Goal: Task Accomplishment & Management: Use online tool/utility

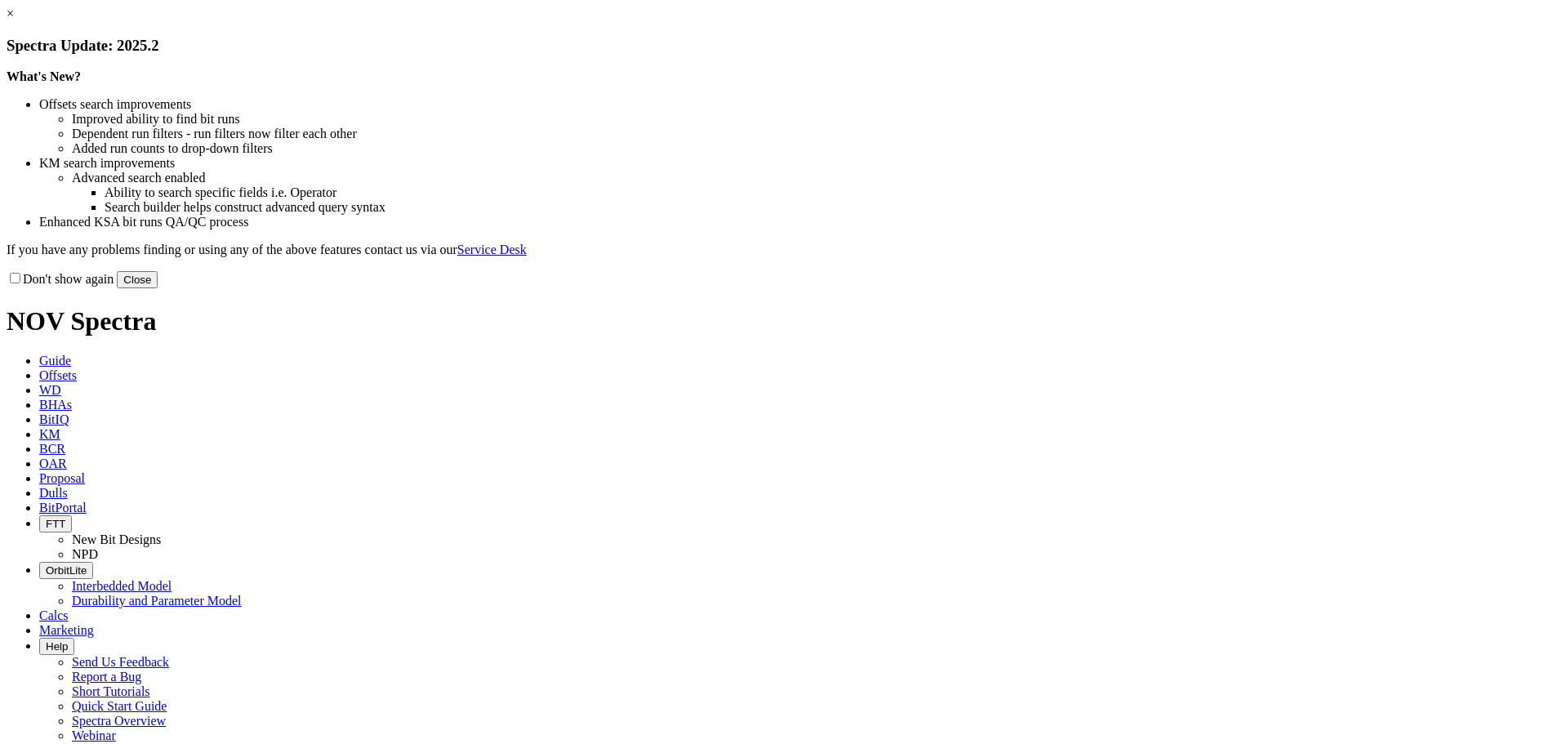
drag, startPoint x: 1106, startPoint y: 450, endPoint x: 472, endPoint y: 166, distance: 694.7
click at [158, 289] on button "Close" at bounding box center [138, 280] width 41 height 17
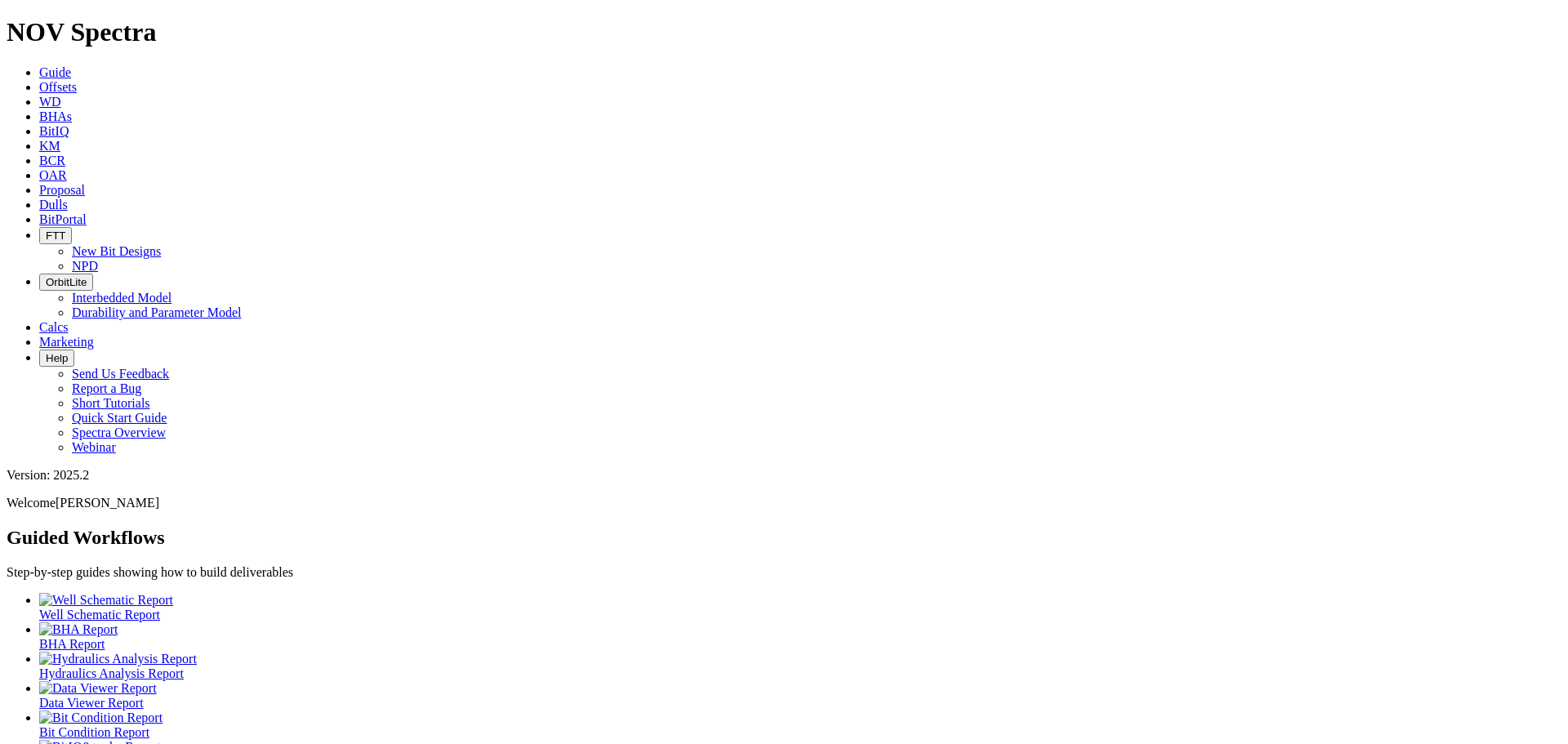
click at [77, 80] on span "Offsets" at bounding box center [57, 87] width 38 height 14
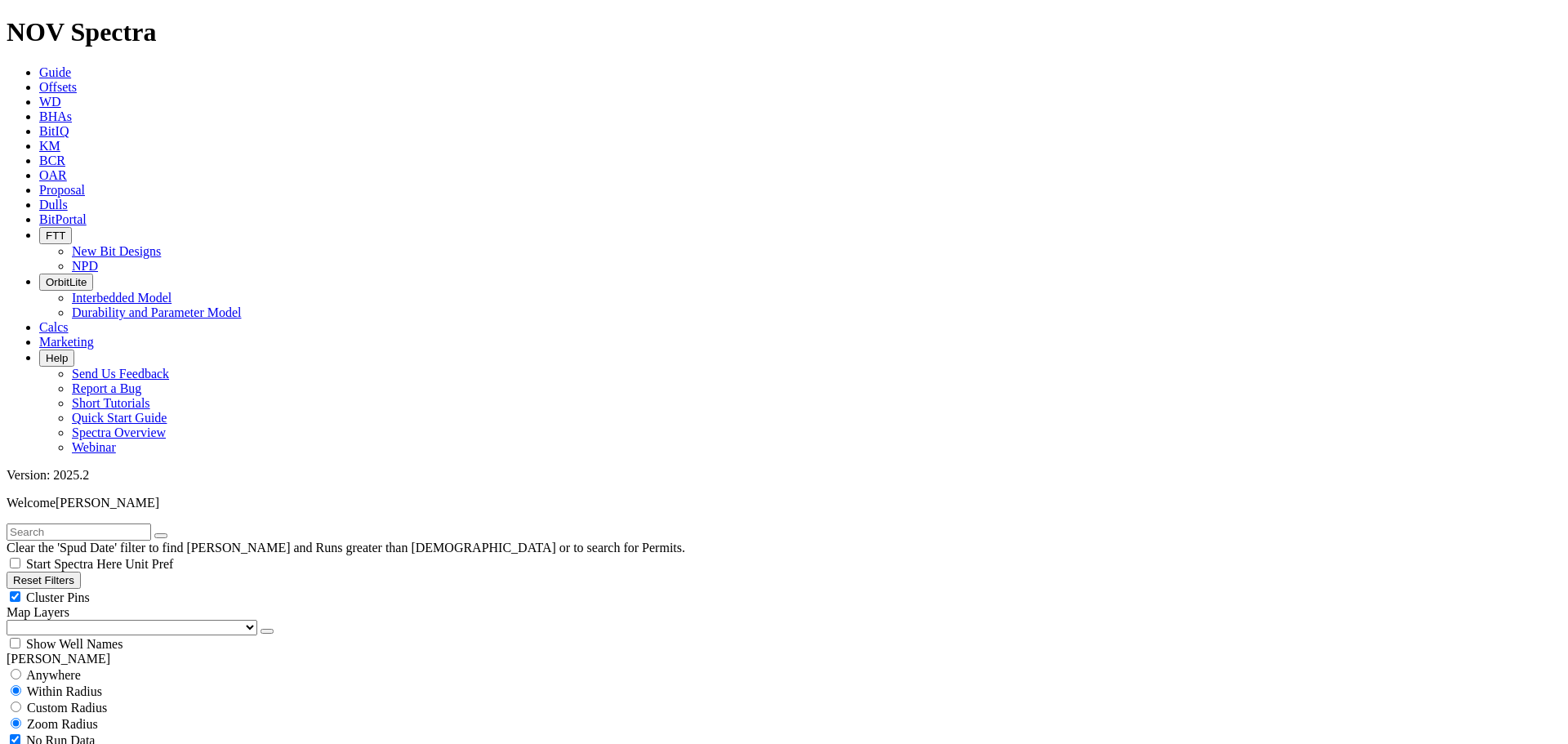
click at [167, 589] on div "Cluster Pins" at bounding box center [784, 597] width 1554 height 16
checkbox input "false"
click at [64, 523] on input "text" at bounding box center [78, 532] width 144 height 17
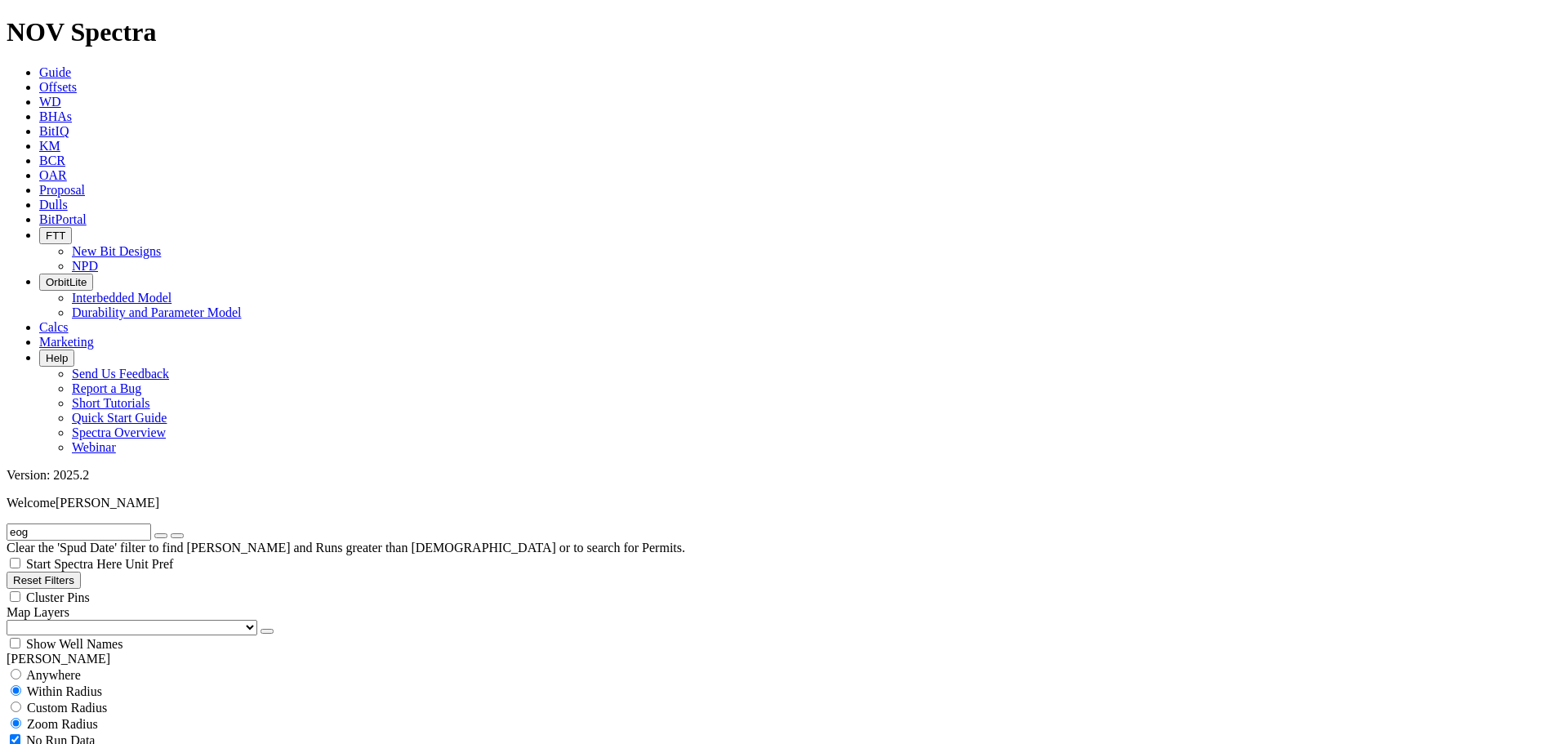
type input "eog"
select select "12.25"
checkbox input "false"
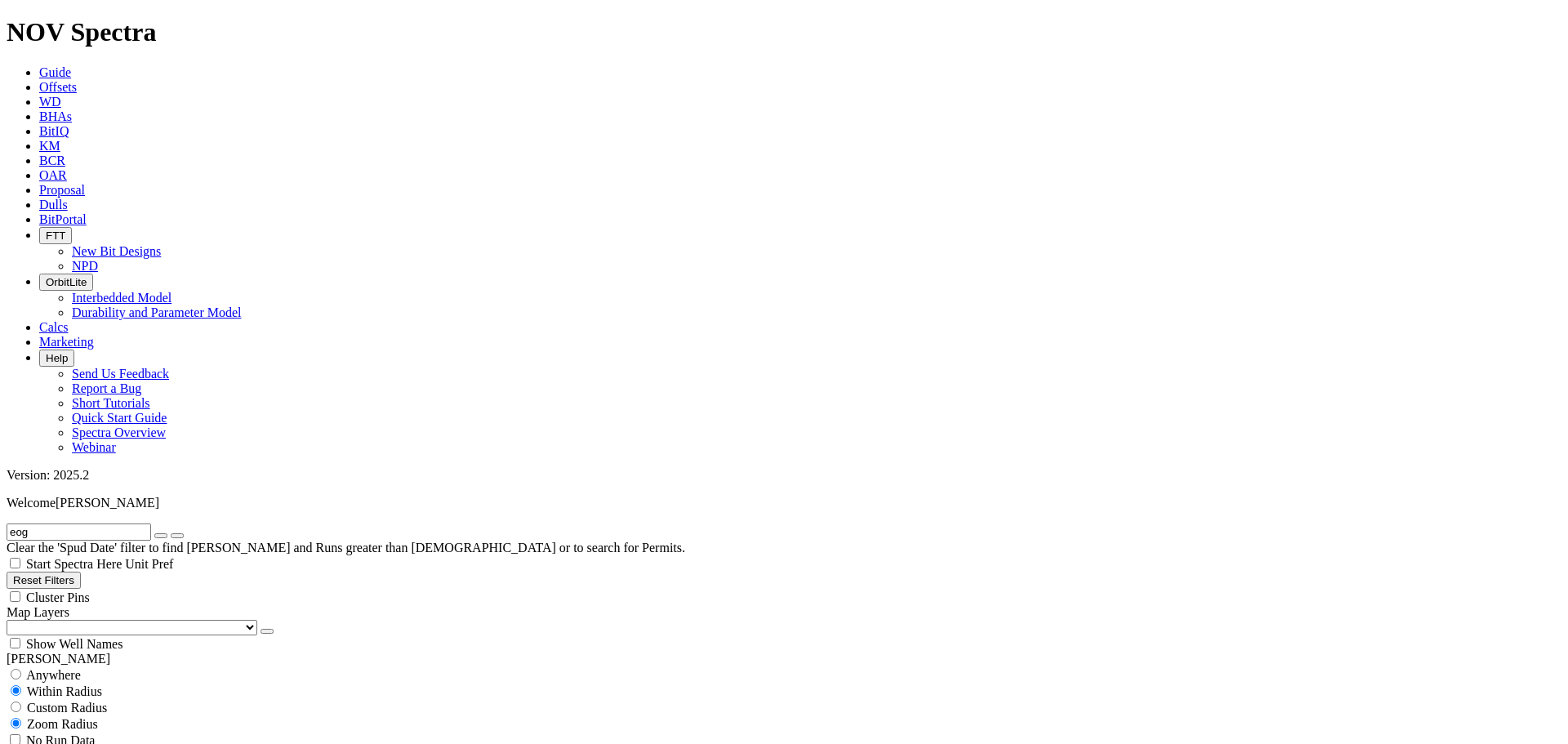
select select "? number:12.25 ?"
type input "7000"
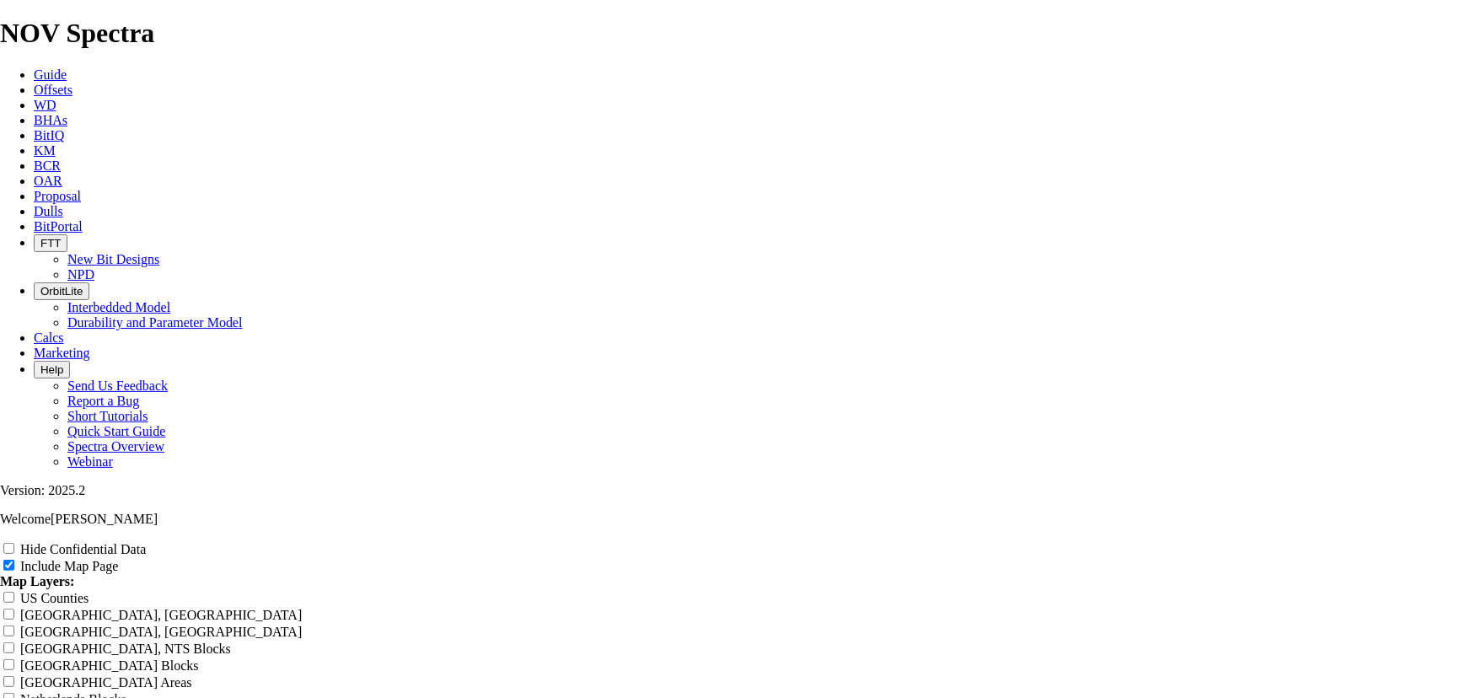
scroll to position [2736, 0]
drag, startPoint x: 891, startPoint y: 199, endPoint x: 409, endPoint y: 239, distance: 484.0
type input "1"
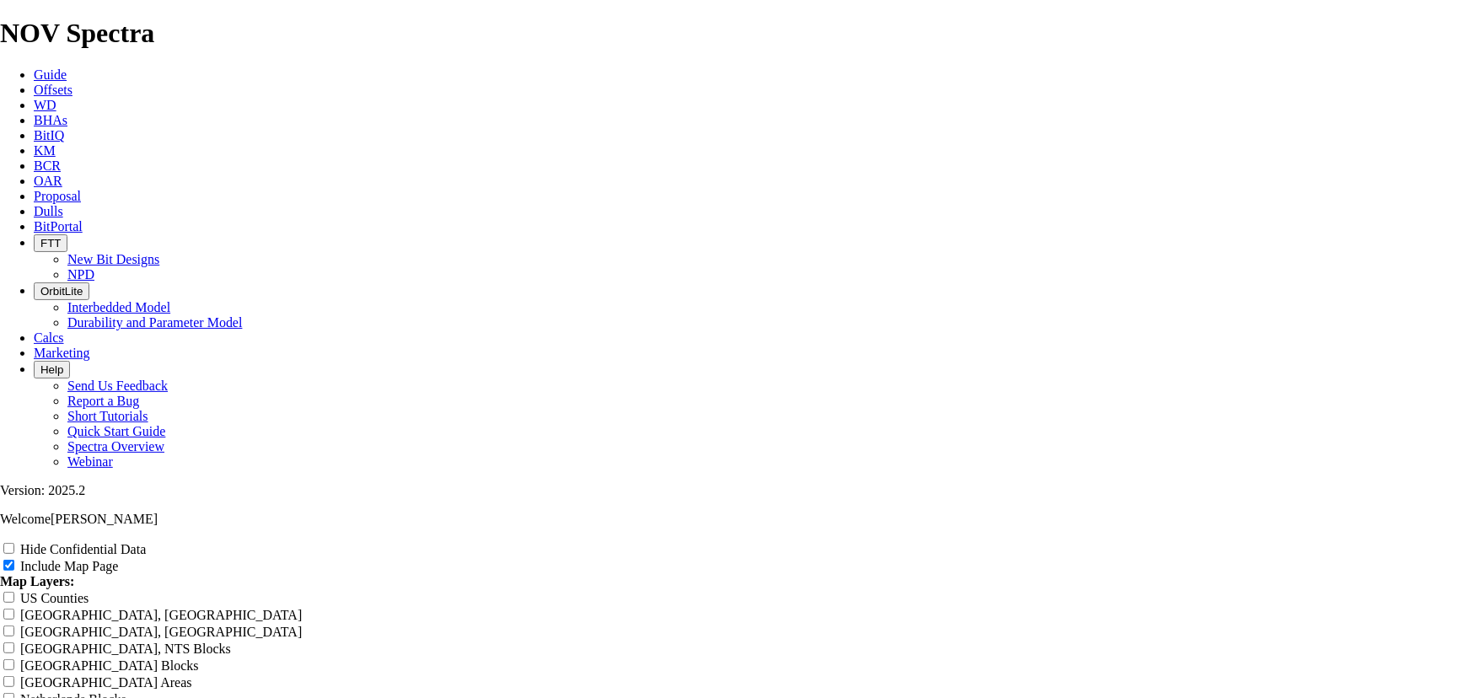
type input "1"
type input "12"
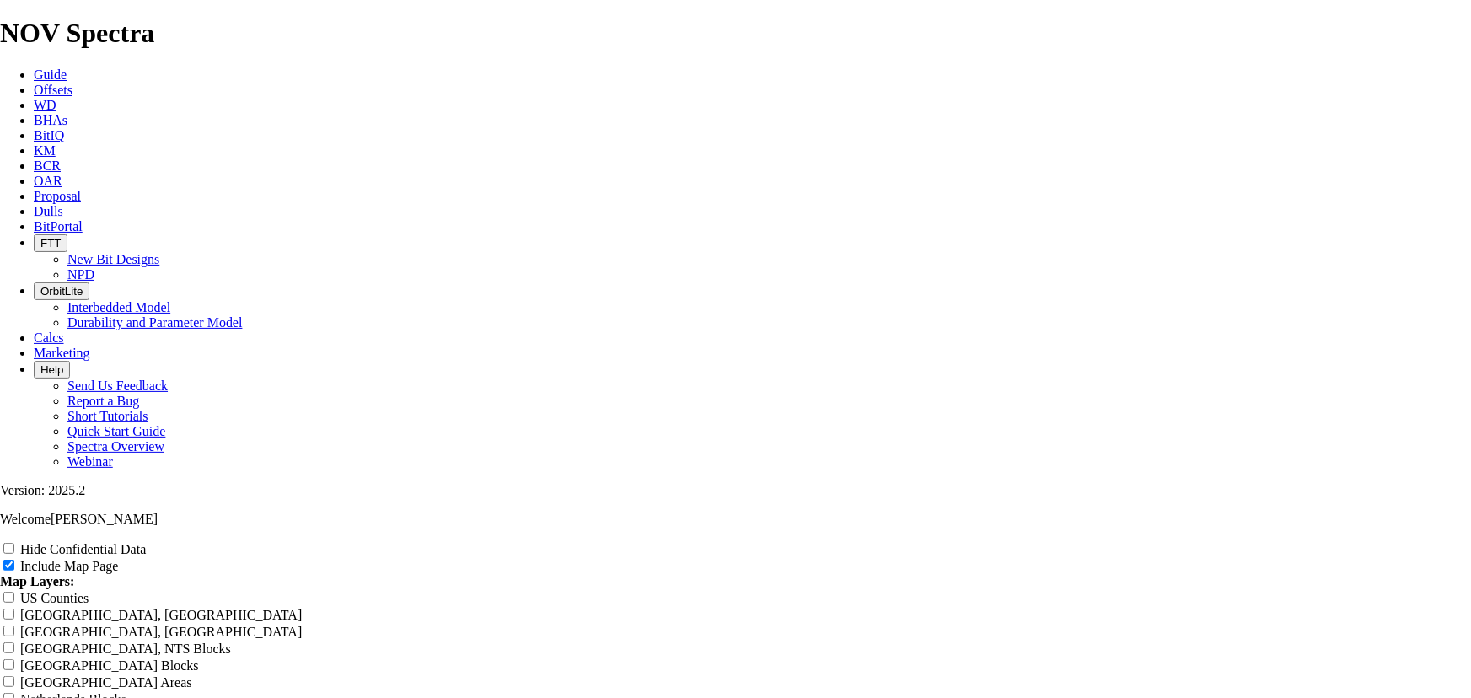
type input "12"
type input "12."
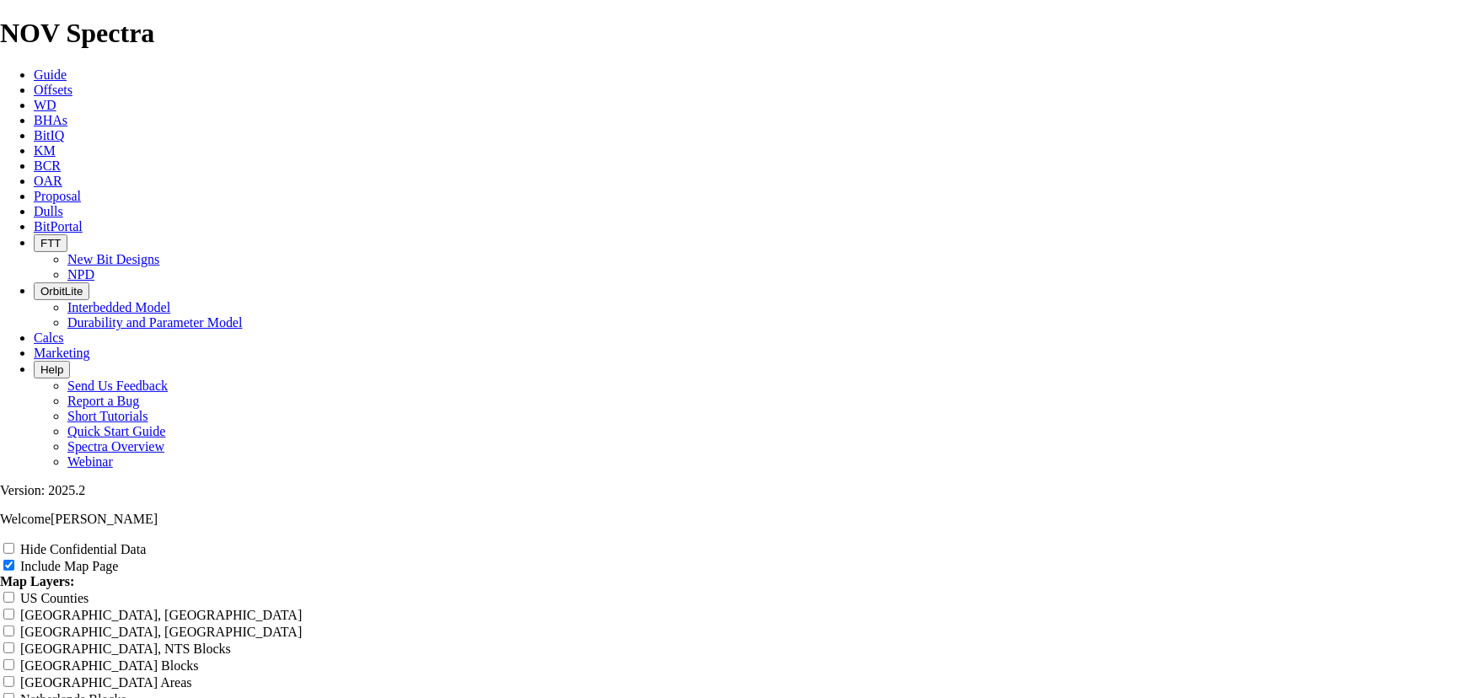
type input "12."
type input "12.2"
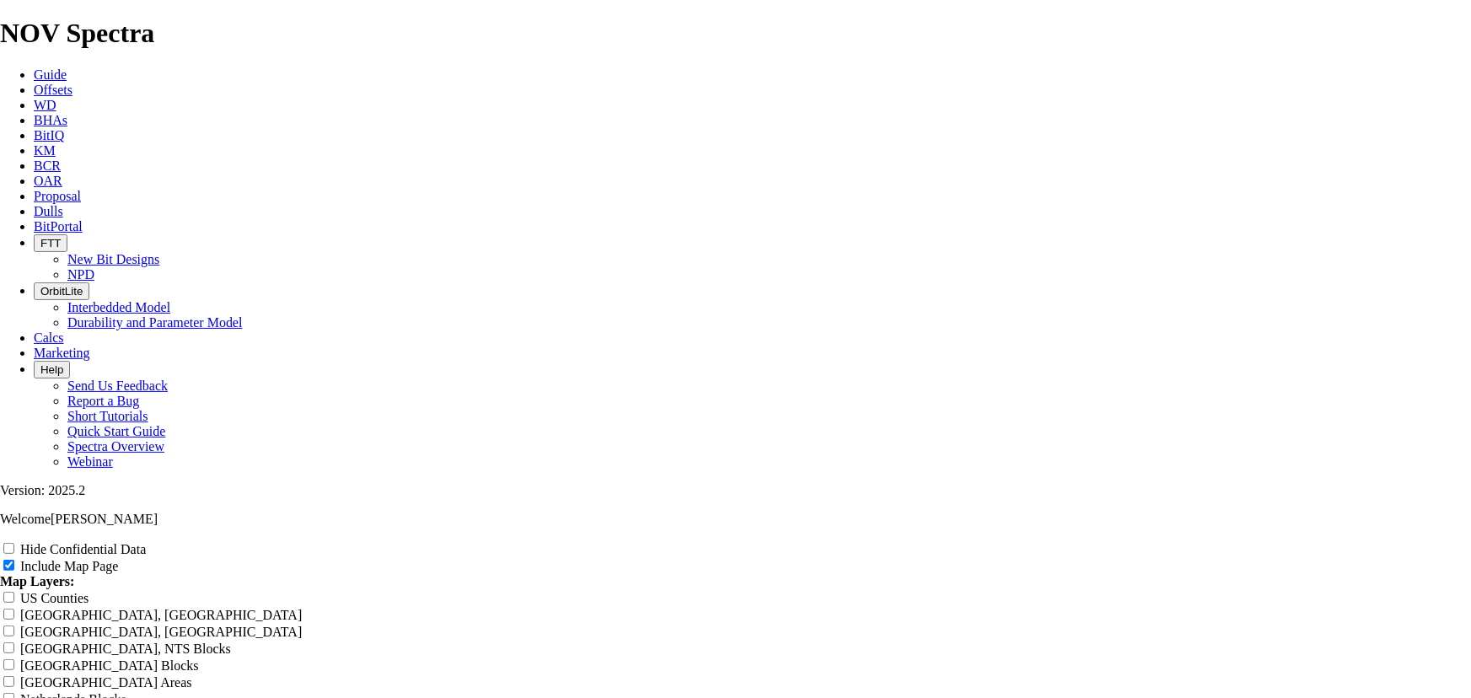
type input "12.2"
type input "12.26"
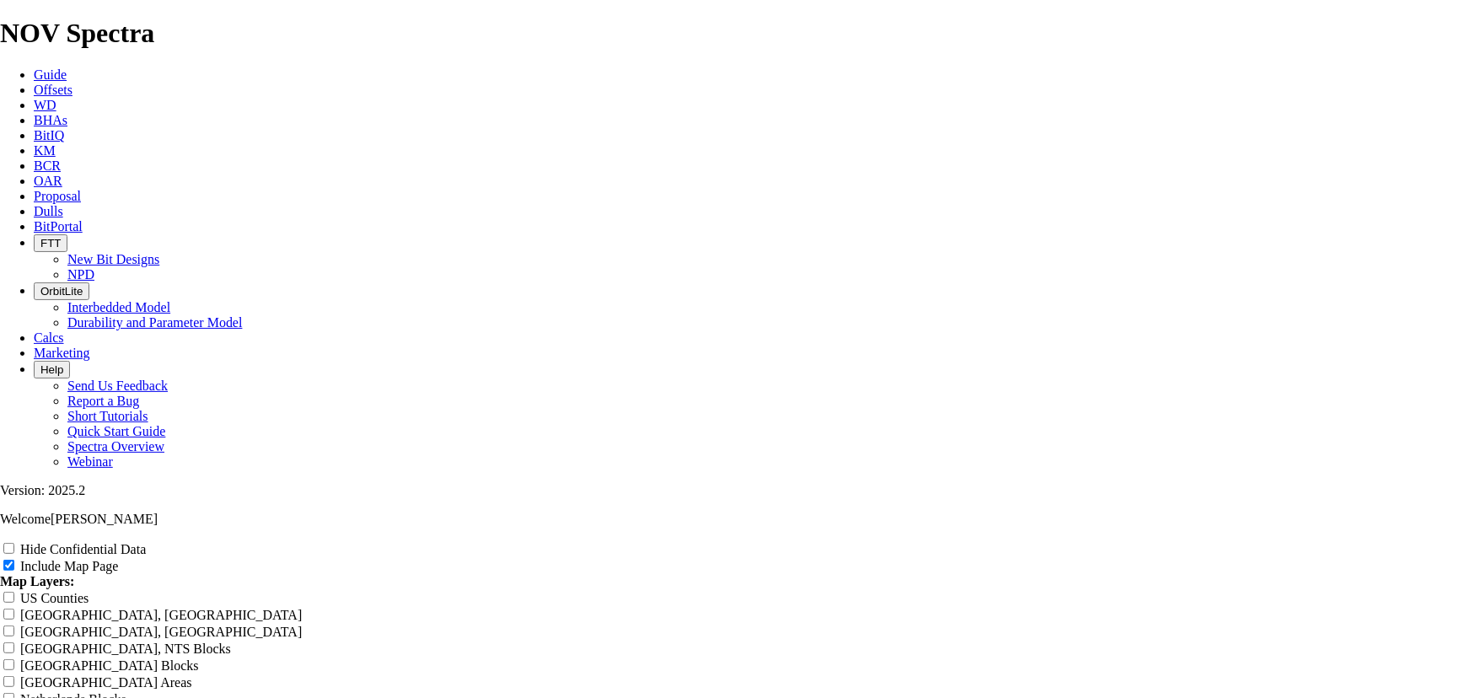
type input "12.26"
type input "12.2"
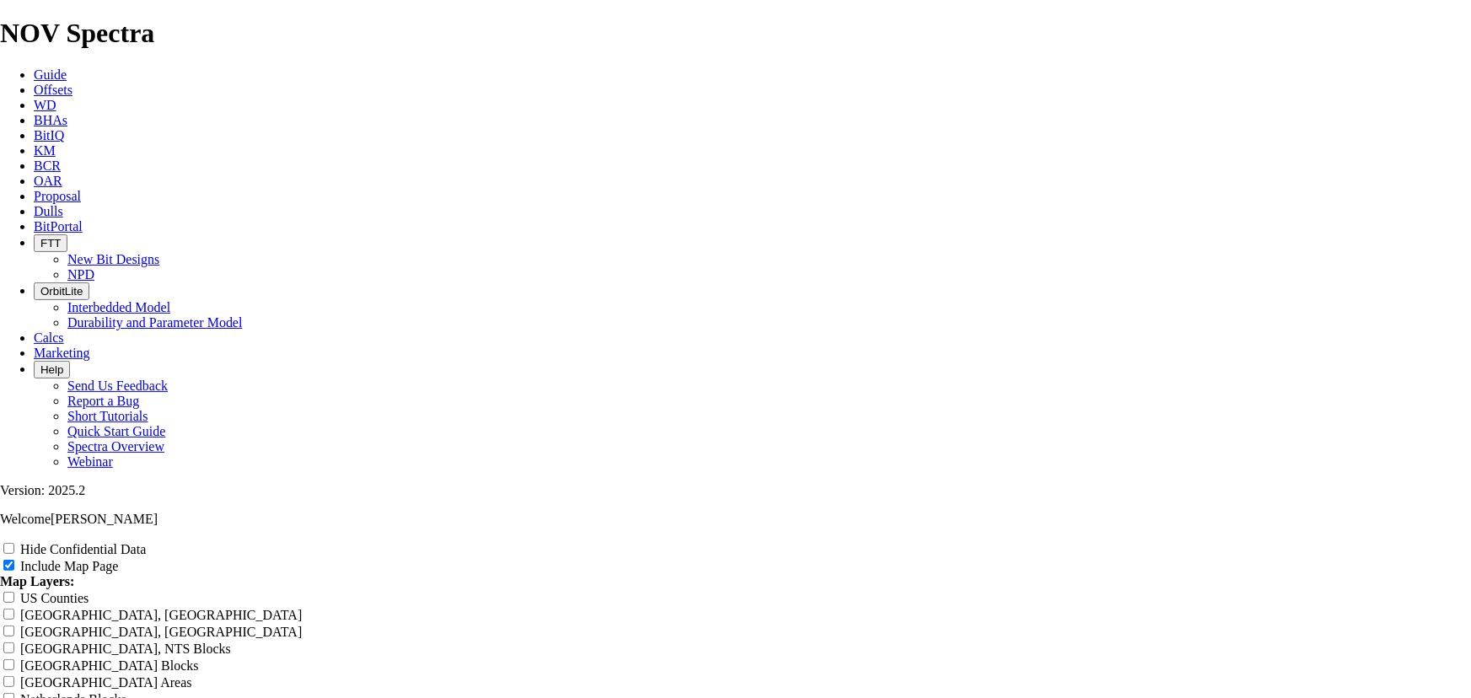
type input "12.2"
type input "12.25"
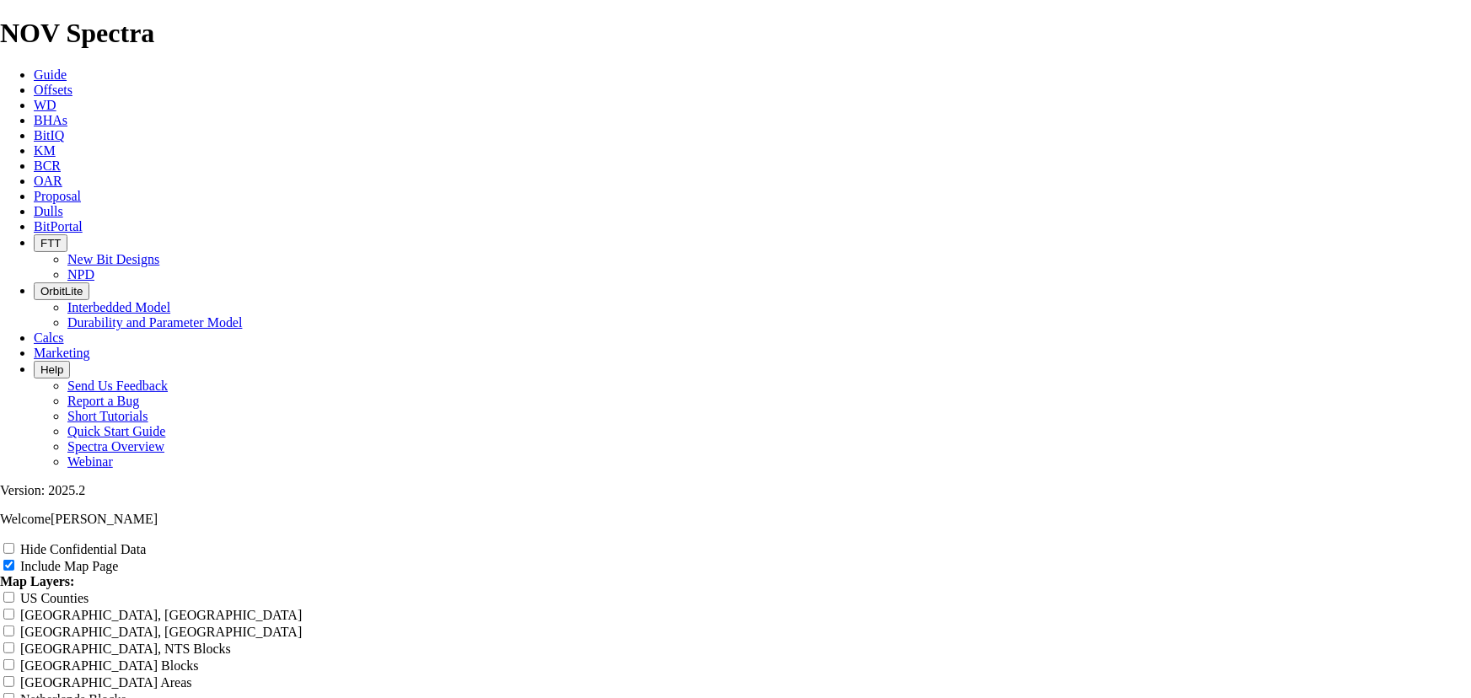
type input "12.25"
type input "12.25""
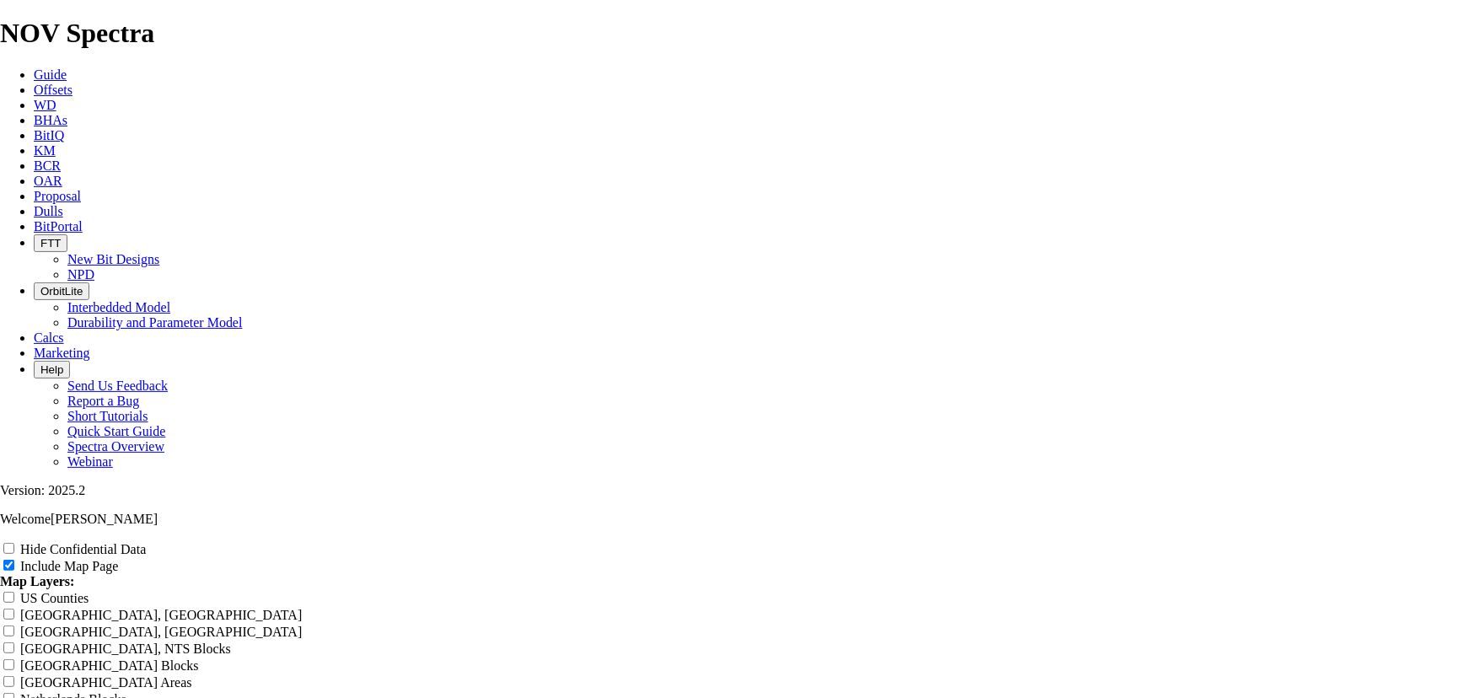
type input "12.25""
type input "12.25" D"
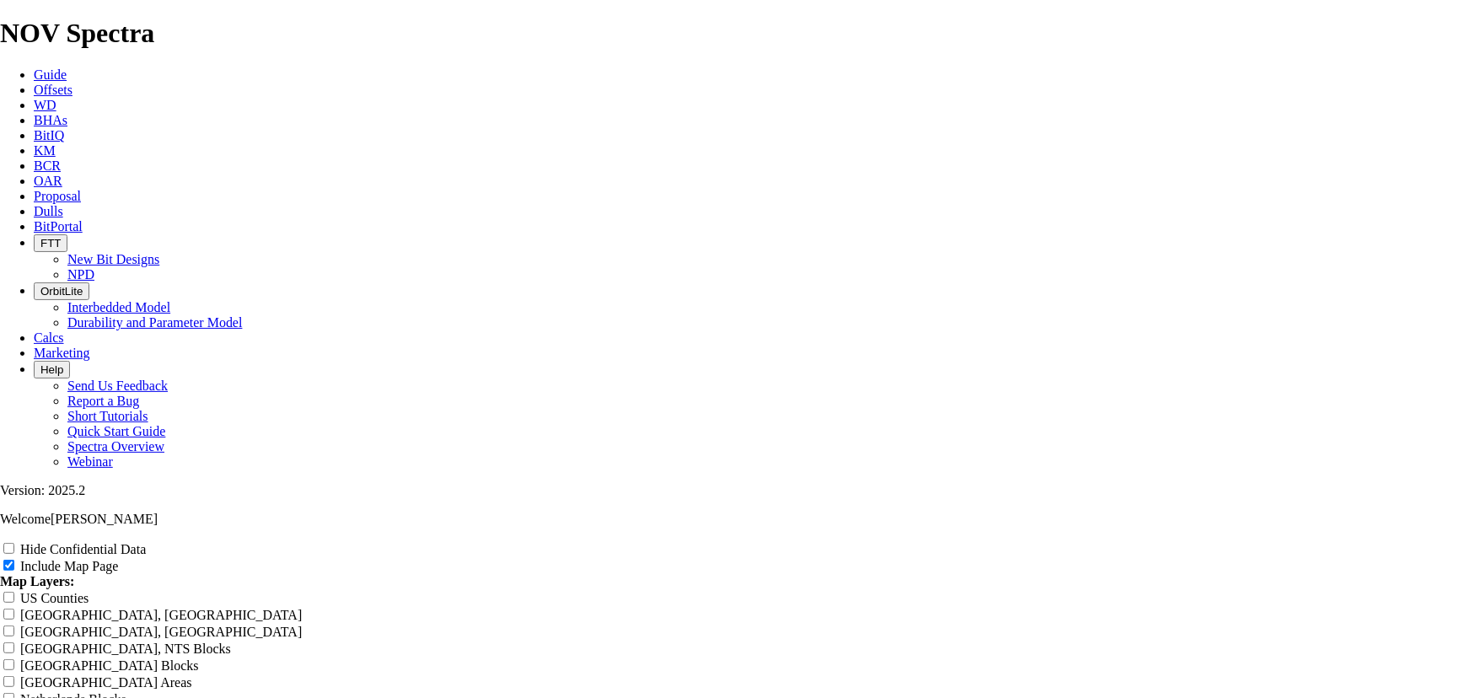
type input "12.25" D"
type input "12.25" De"
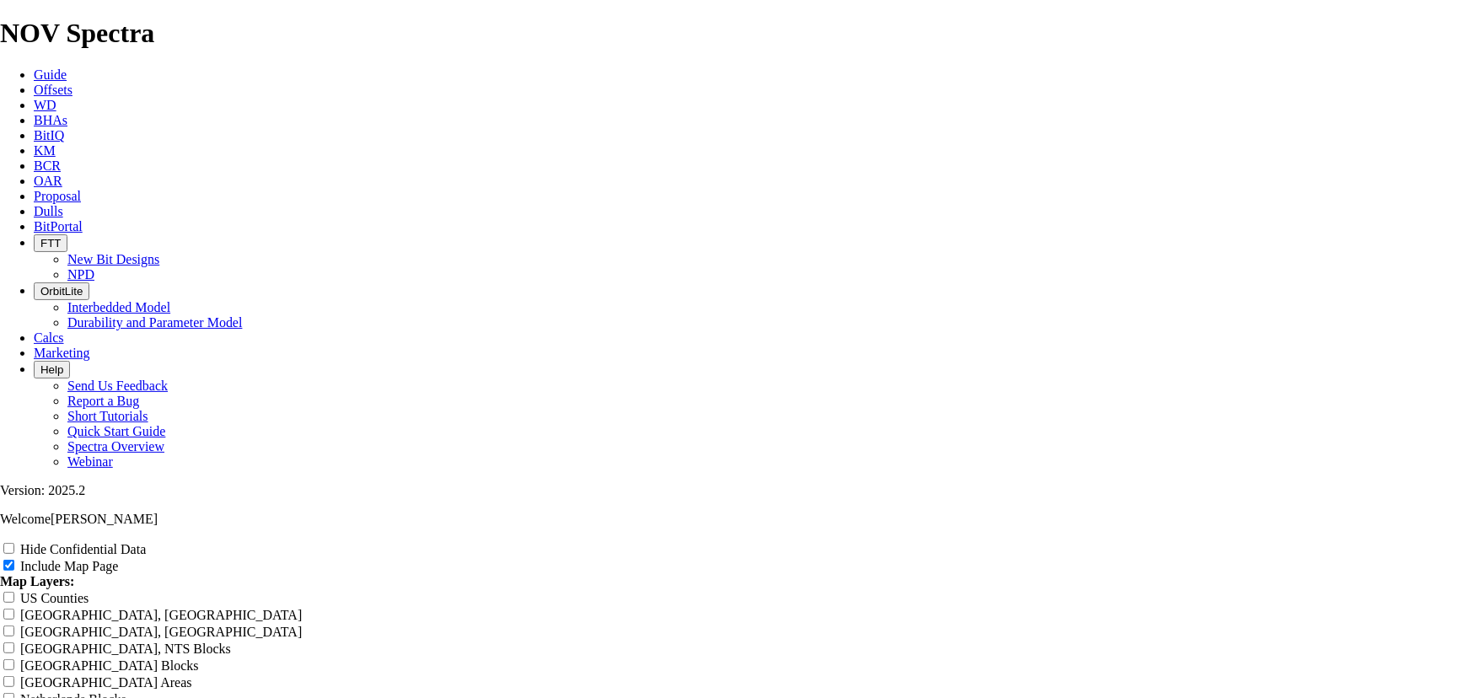
type input "12.25" De"
type input "12.25" Dee"
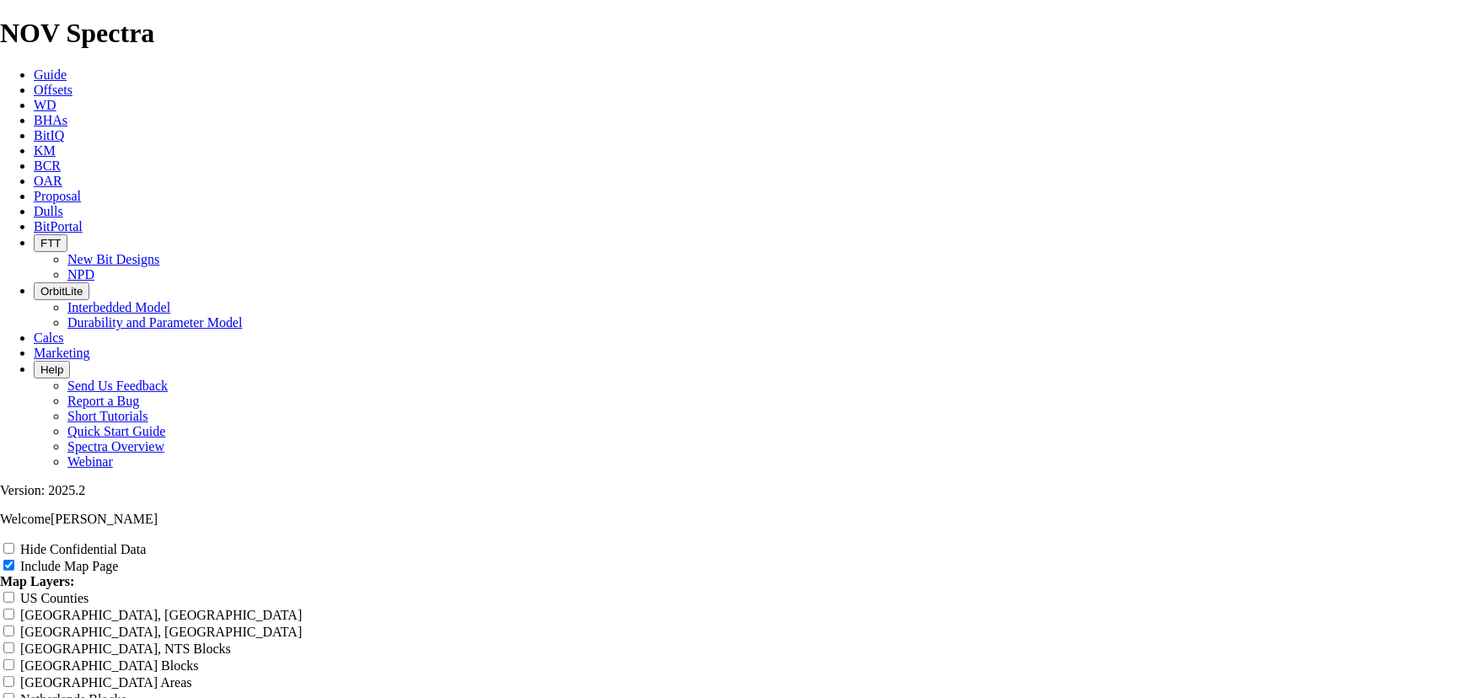
type input "12.25" Dee"
type input "12.25" Deep"
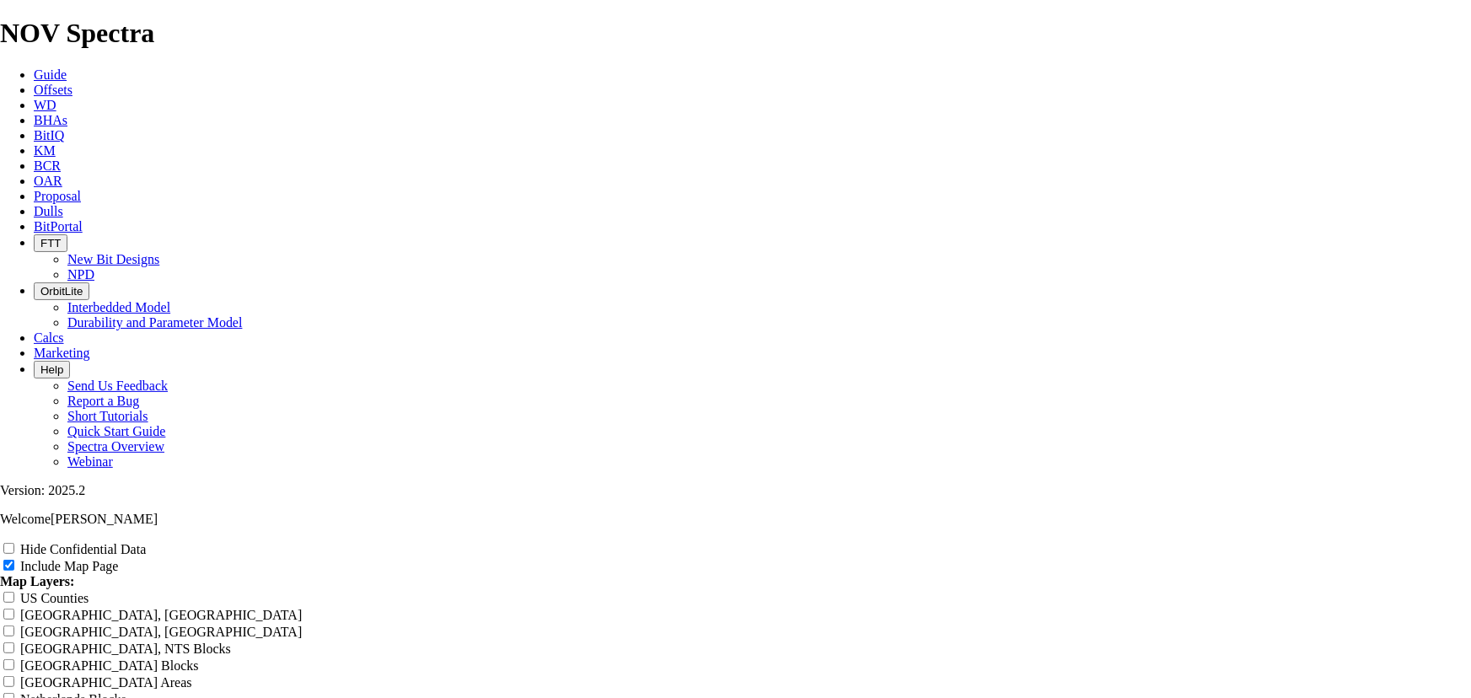
type input "12.25" Deep"
type input "12.25" Deep R"
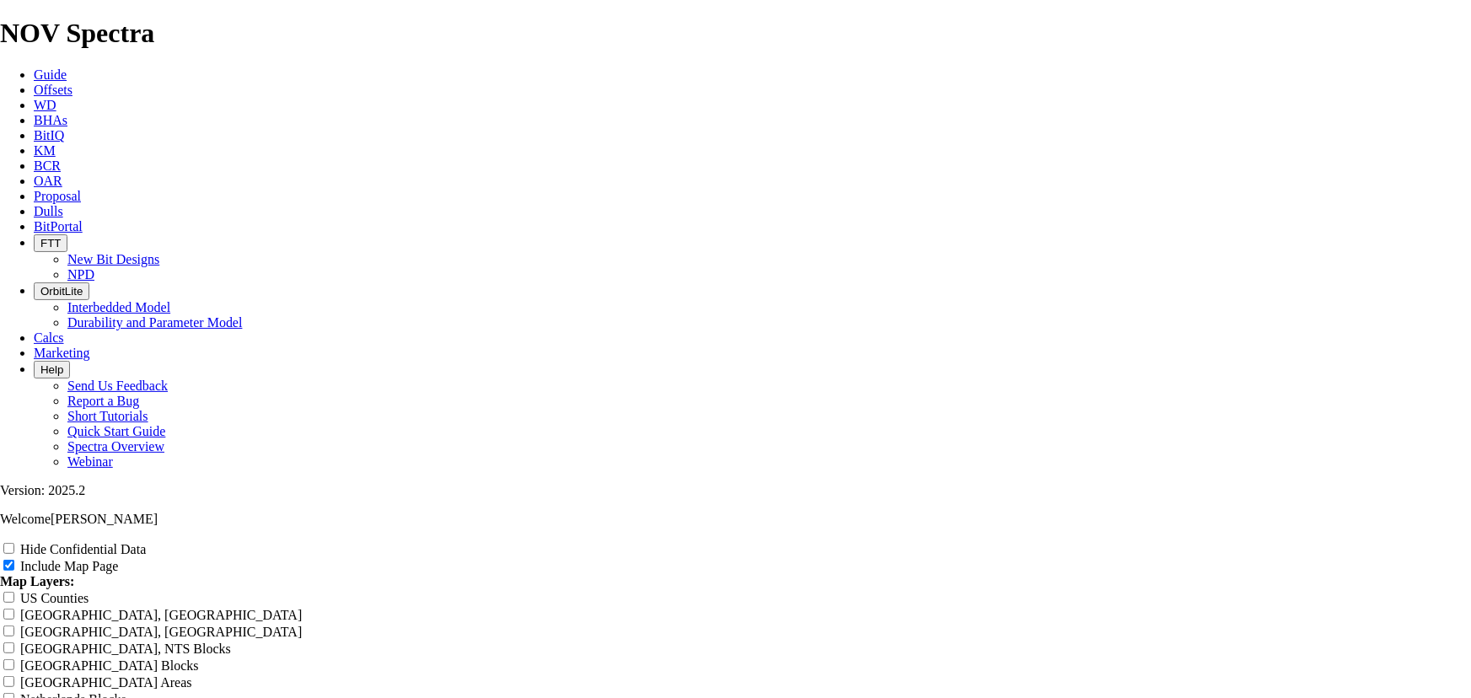
type input "12.25" Deep R"
type input "12.25" Deep Ru"
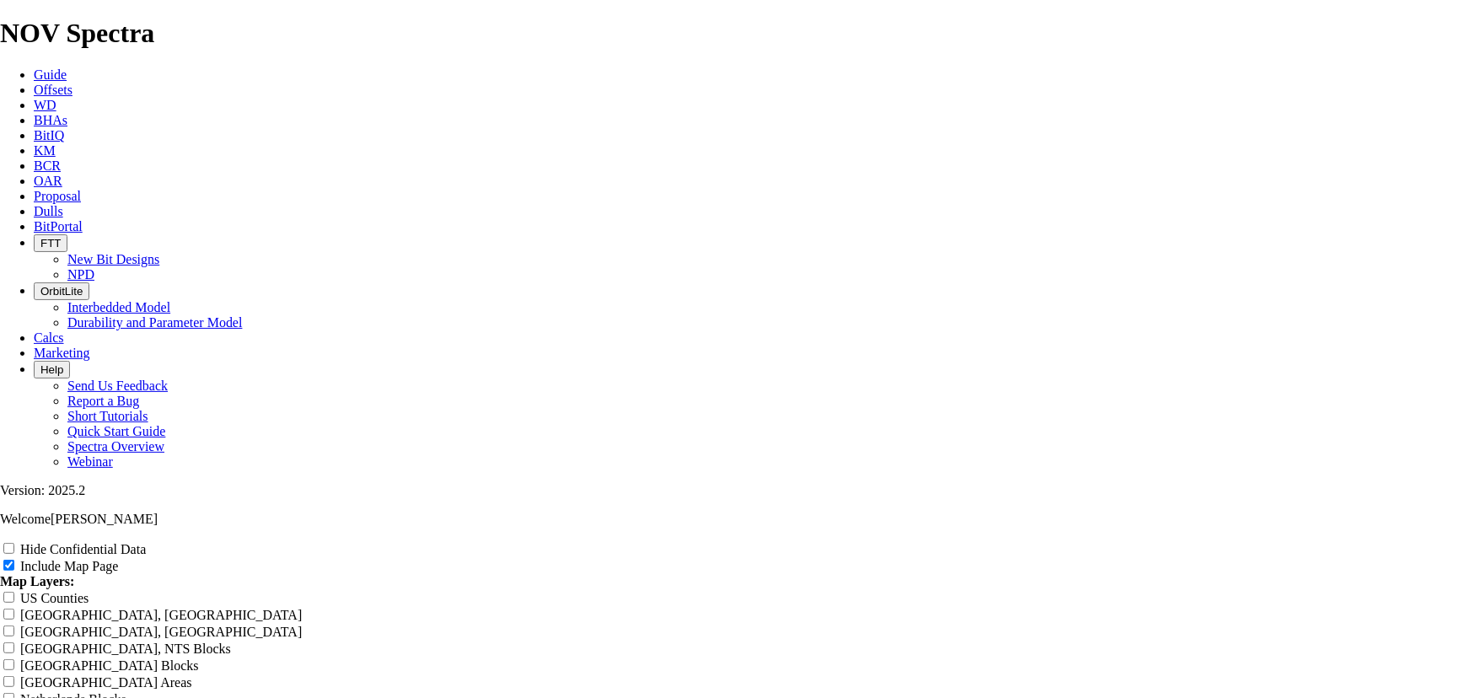
type input "12.25" Deep Ru"
type input "12.25" Deep Run"
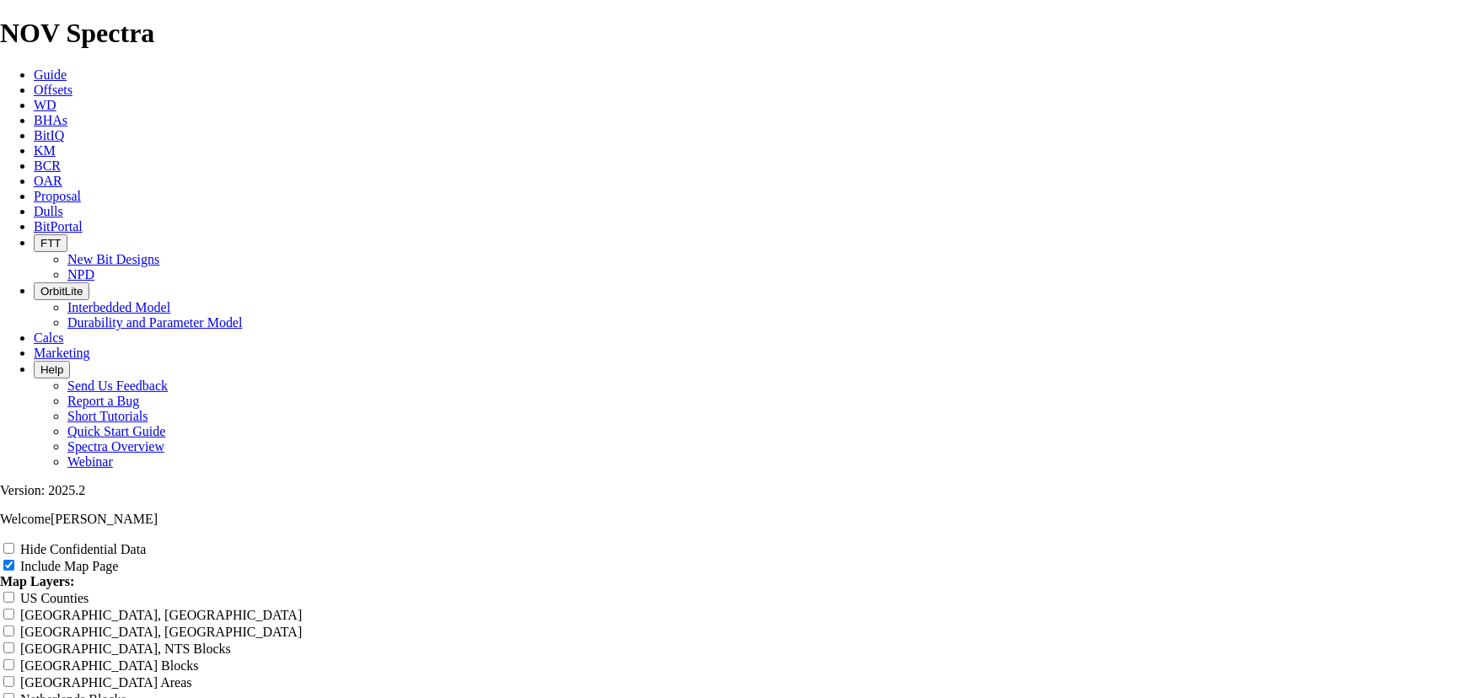
type input "12.25" Deep Run"
type input "12.25" Deep Runs"
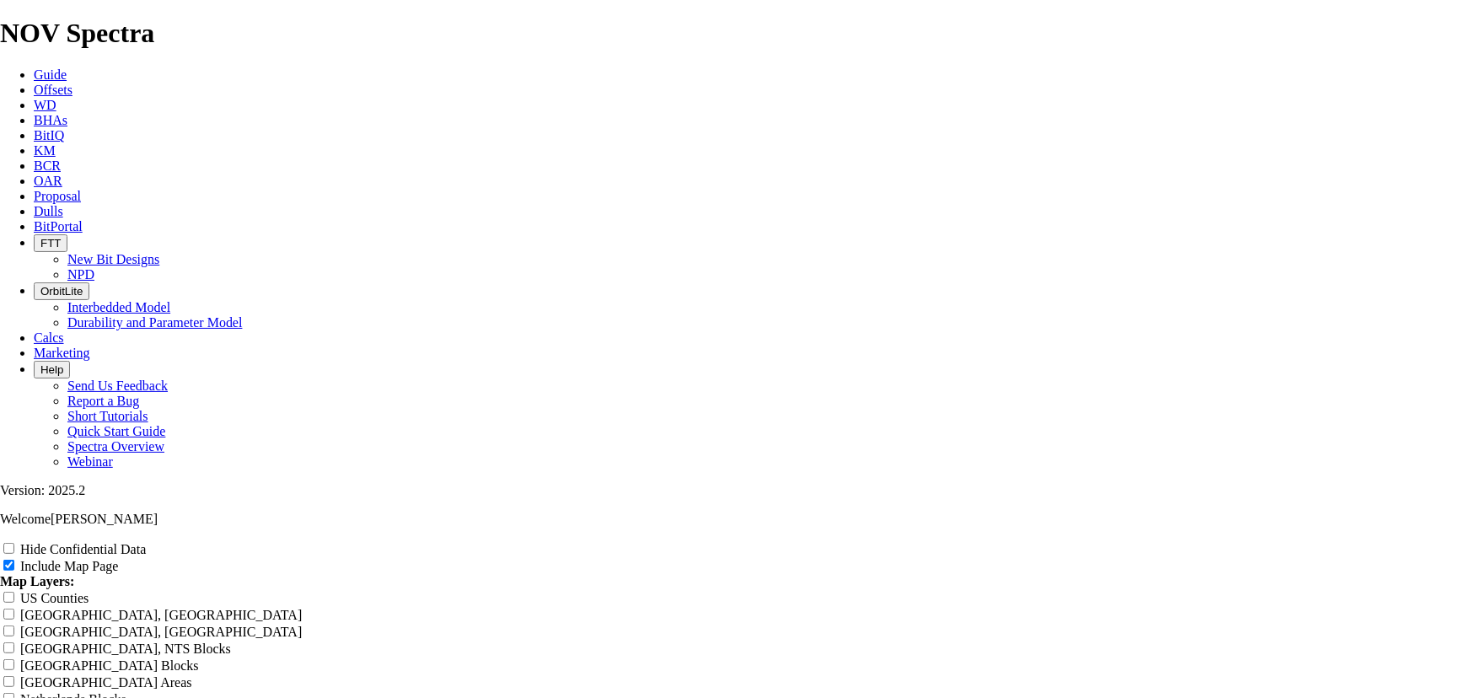
type input "12.25" Deep Runs"
drag, startPoint x: 826, startPoint y: 202, endPoint x: 766, endPoint y: 208, distance: 60.2
type input "12.25" Deep I"
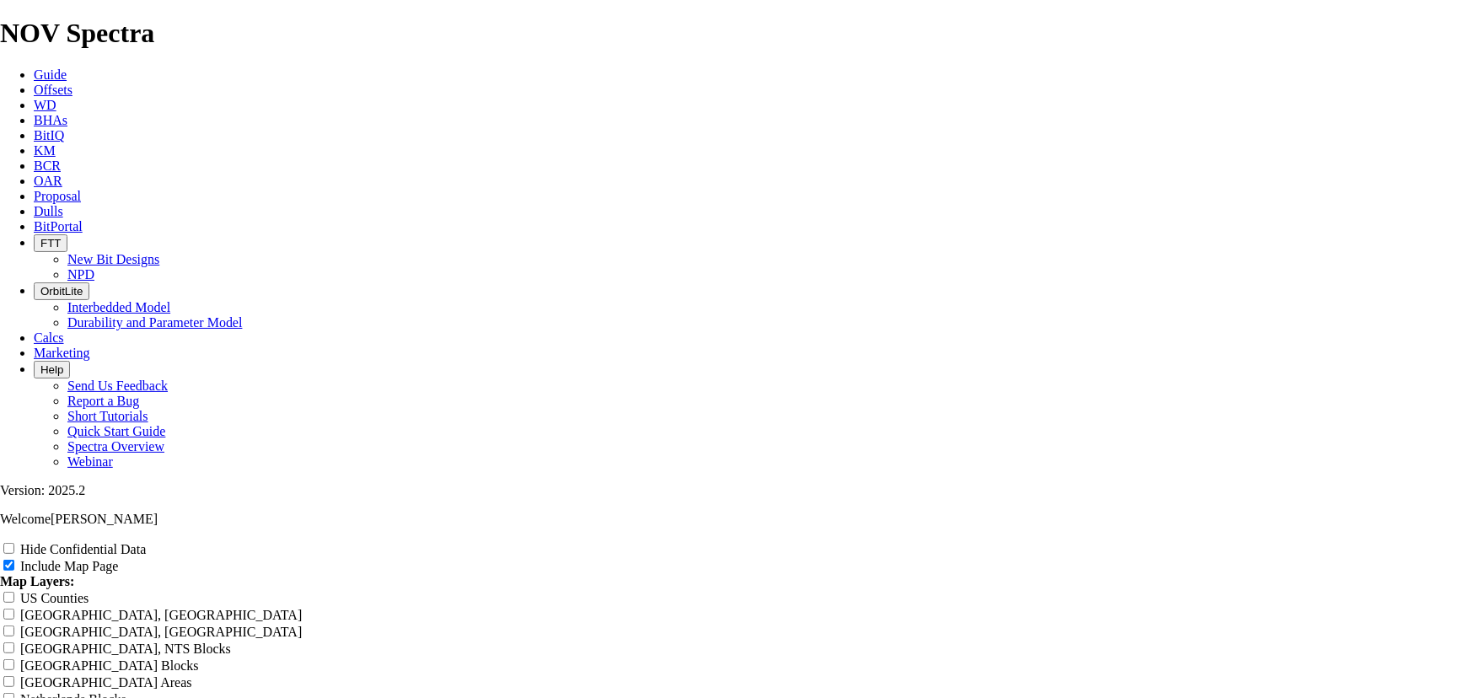
type input "12.25" Deep I"
type input "12.25" Deep In"
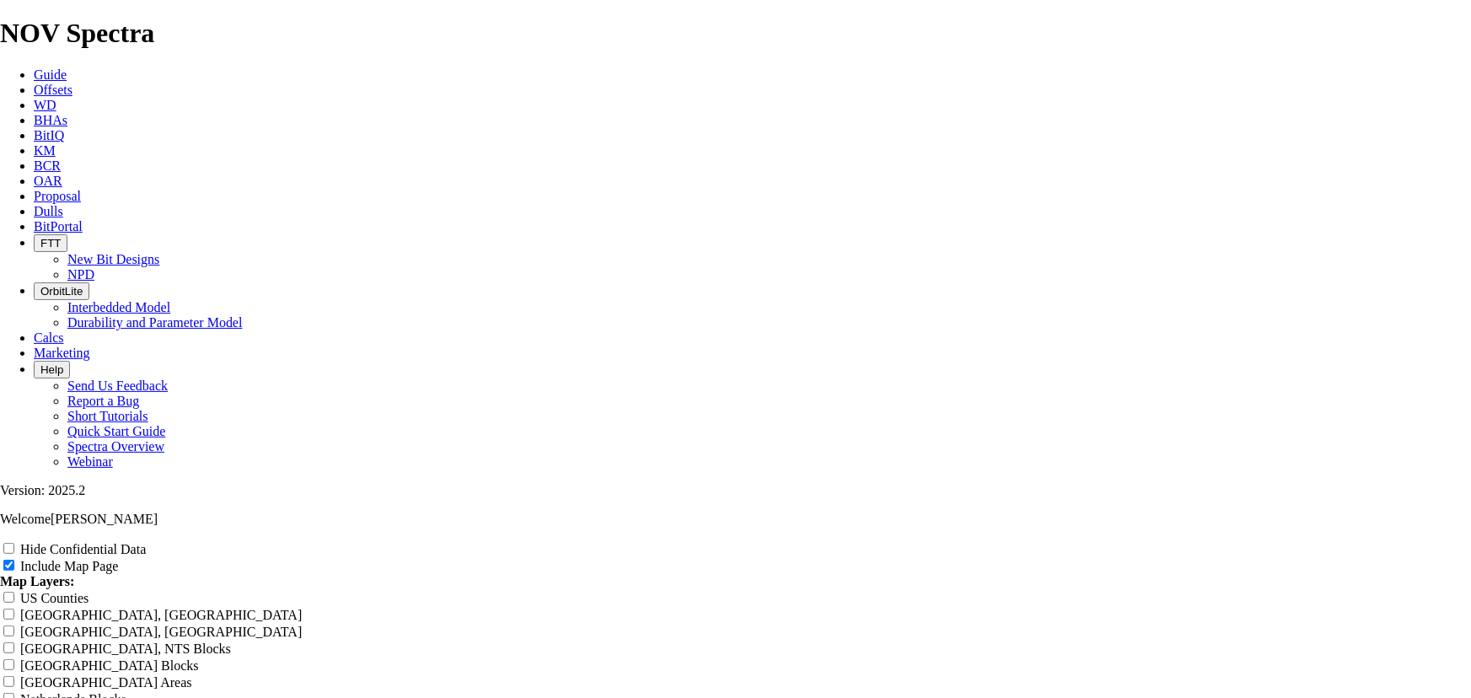
type input "12.25" Deep In"
type input "12.25" Deep Int"
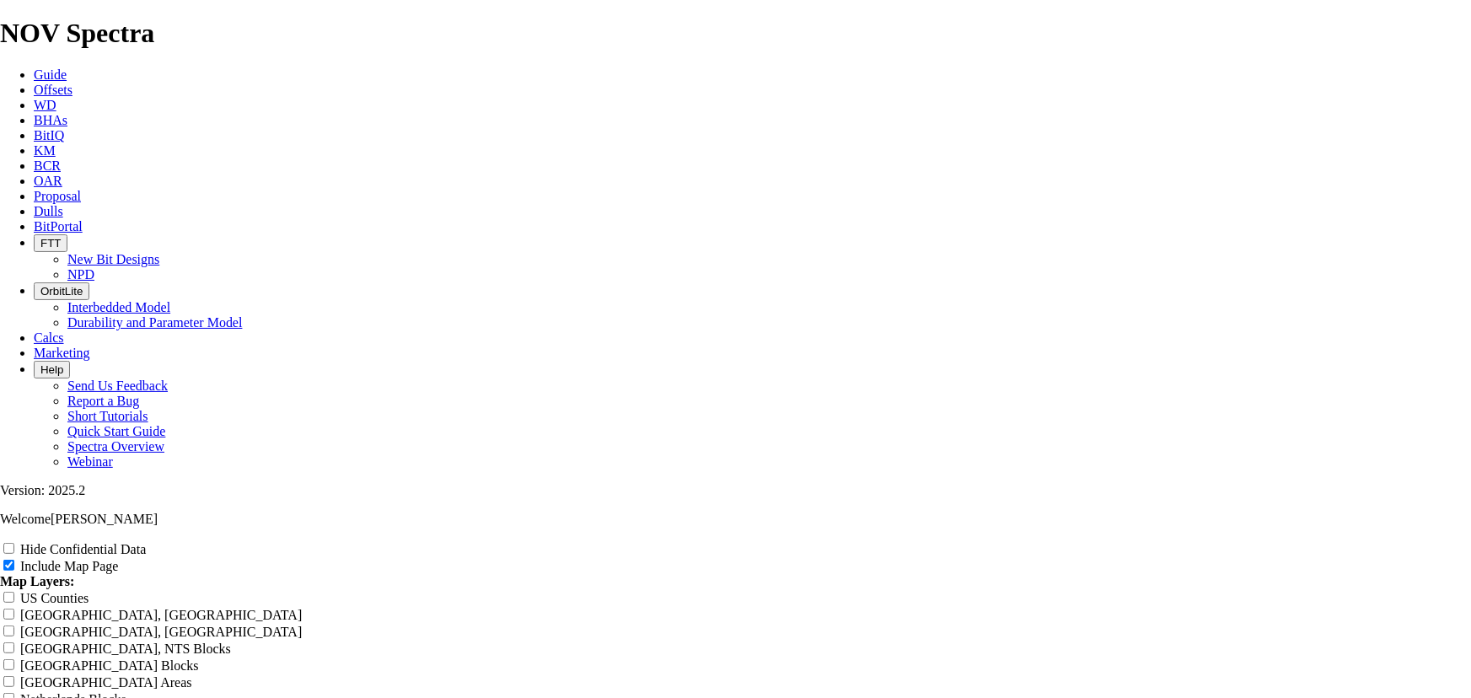
type input "12.25" Deep Int"
type input "12.25" Deep Inte"
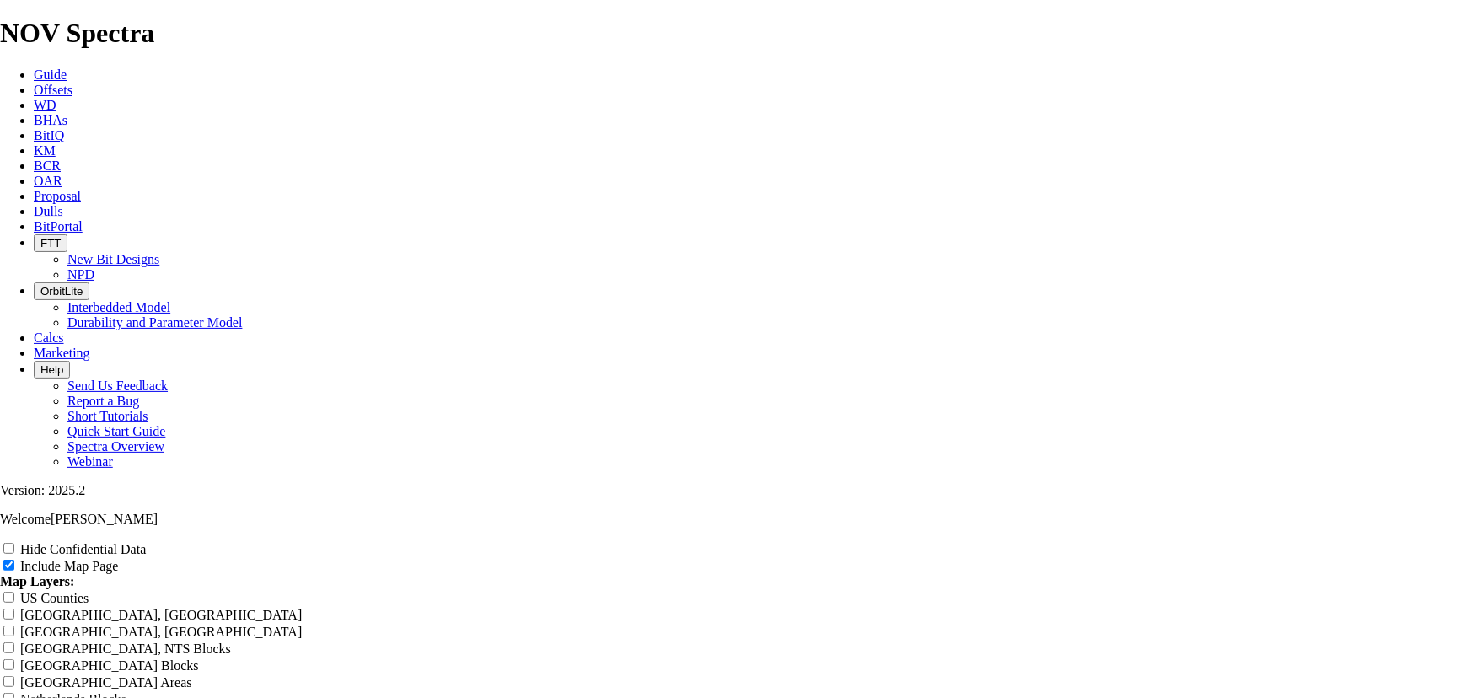
type input "12.25" Deep Inte"
type input "12.25" Deep Inter"
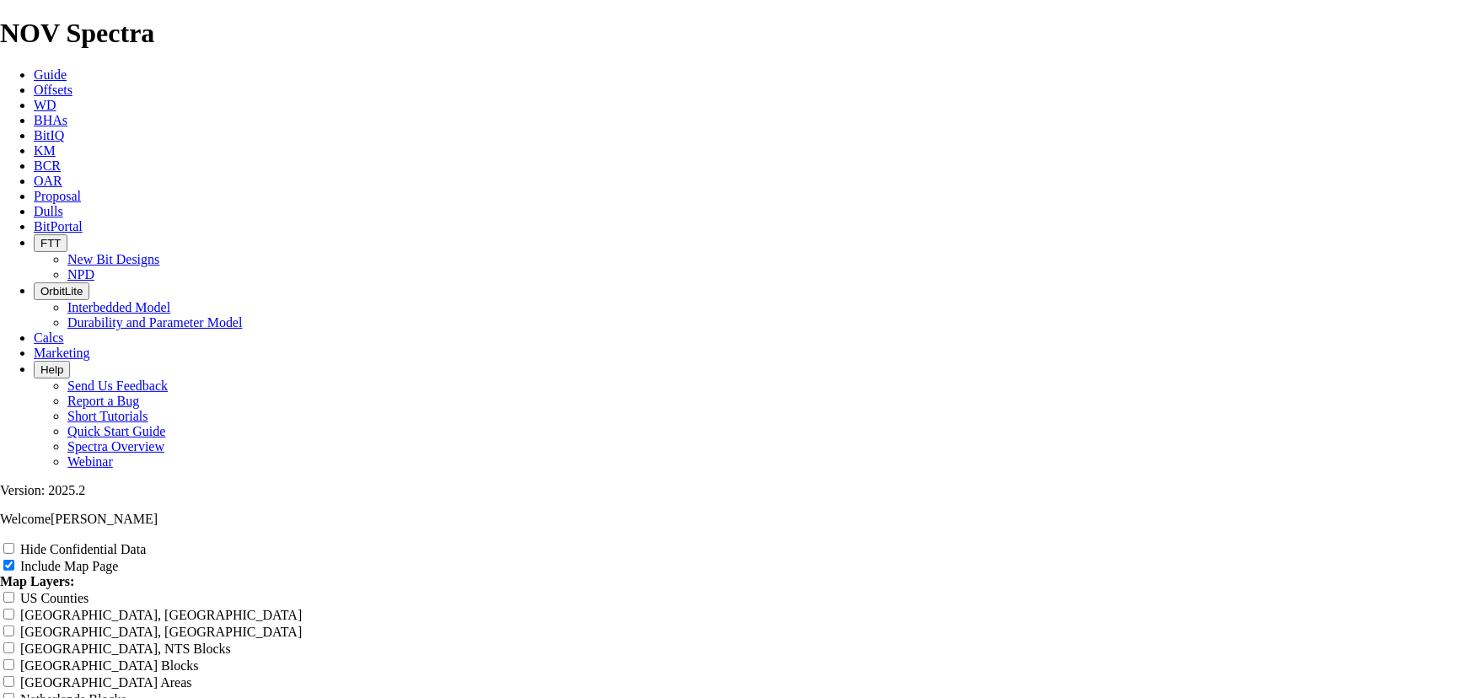
type input "12.25" Deep Inter"
type input "12.25" Deep Inte"
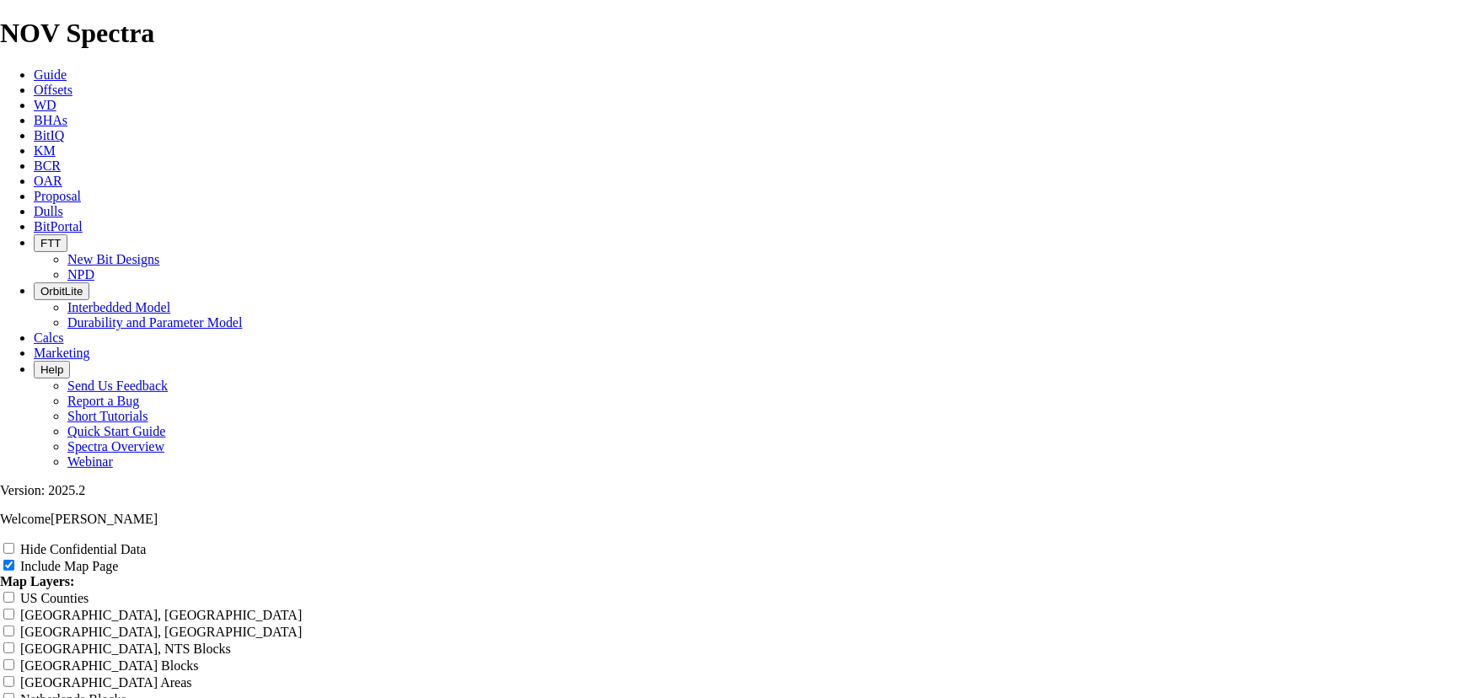
type input "12.25" Deep Inte"
type input "12.25" Deep Int"
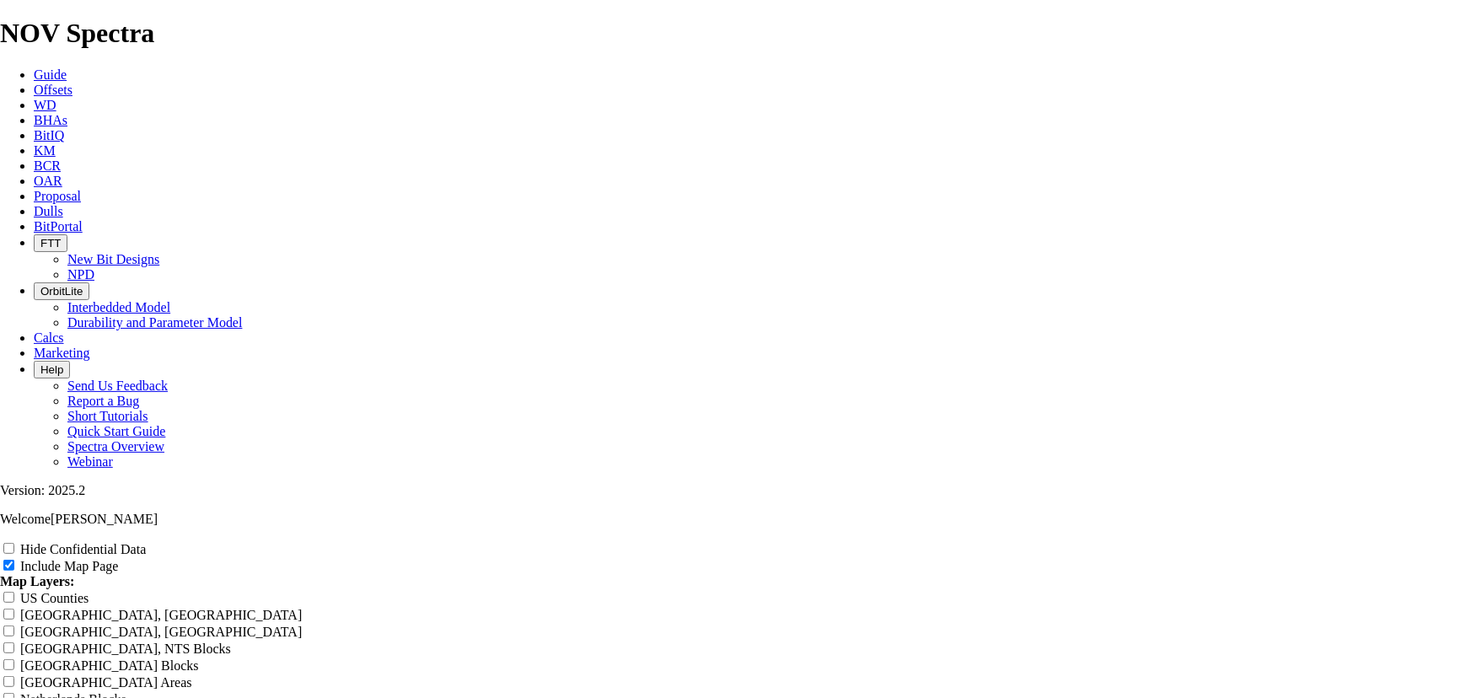
type input "12.25" Deep Int"
type input "12.25" Deep In"
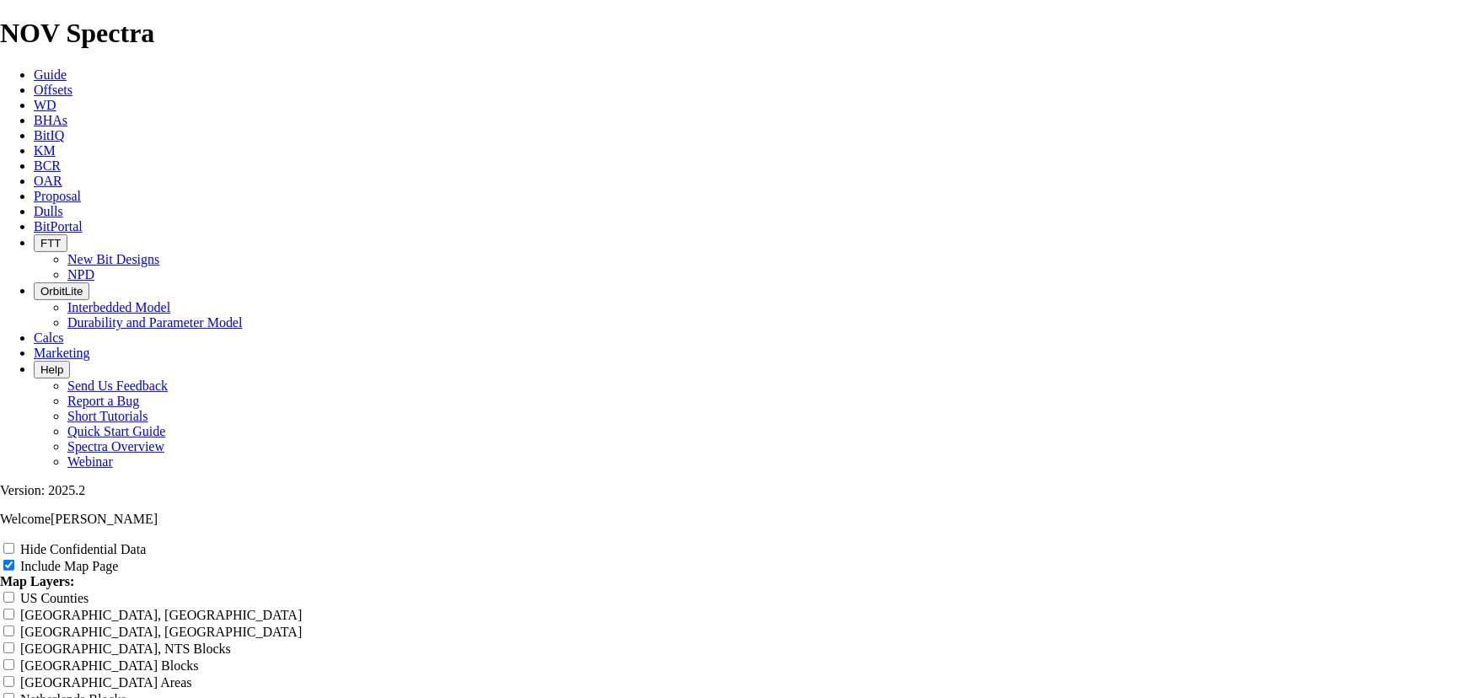
type input "12.25" Deep In"
type input "12.25" Deep I"
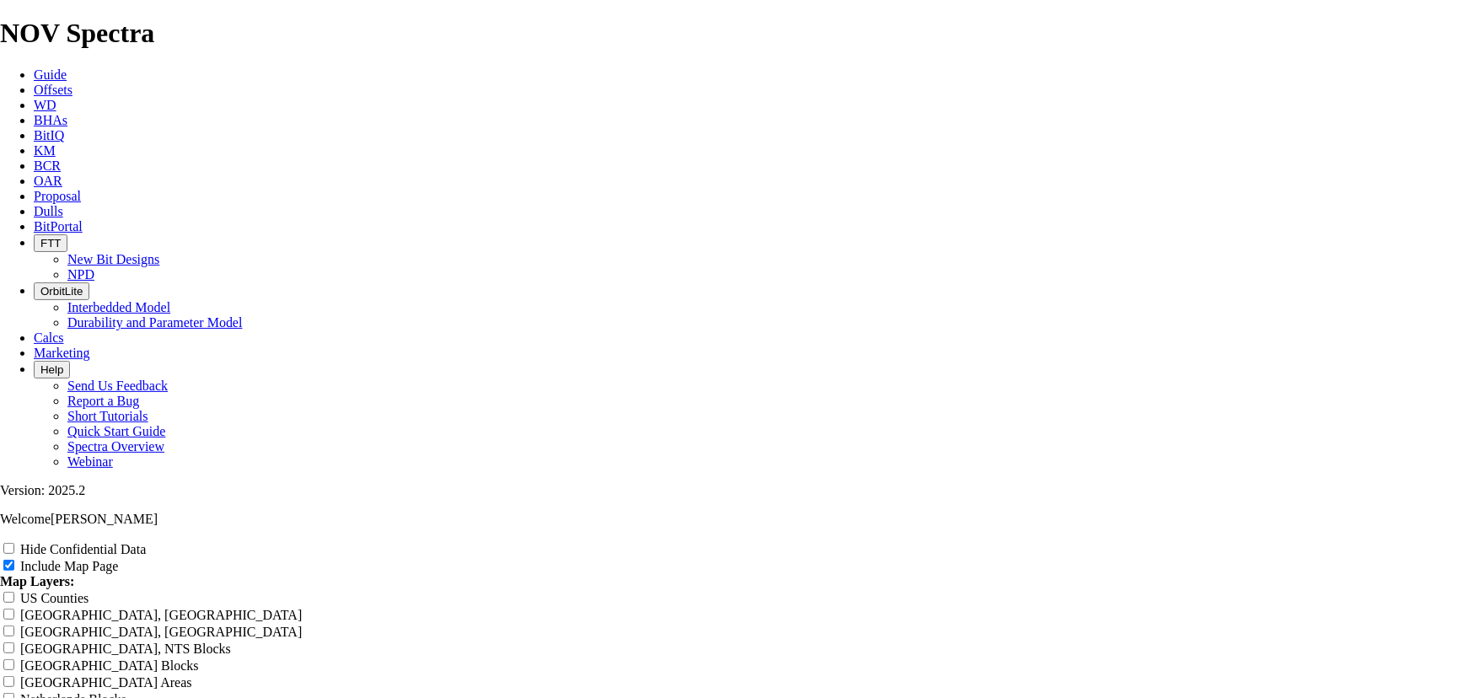
type input "12.25" Deep I"
type input "12.25" Deep"
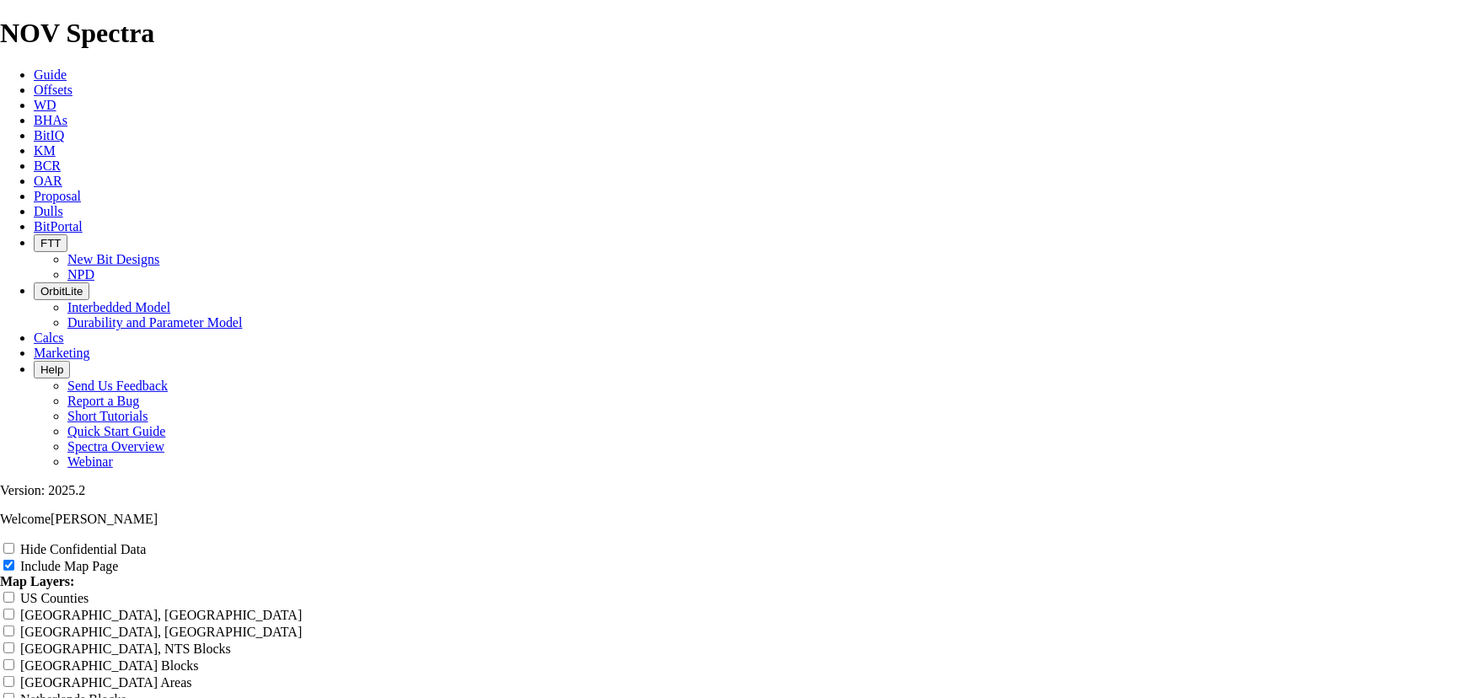
type input "12.25" Deep"
type input "12.25" Deep I"
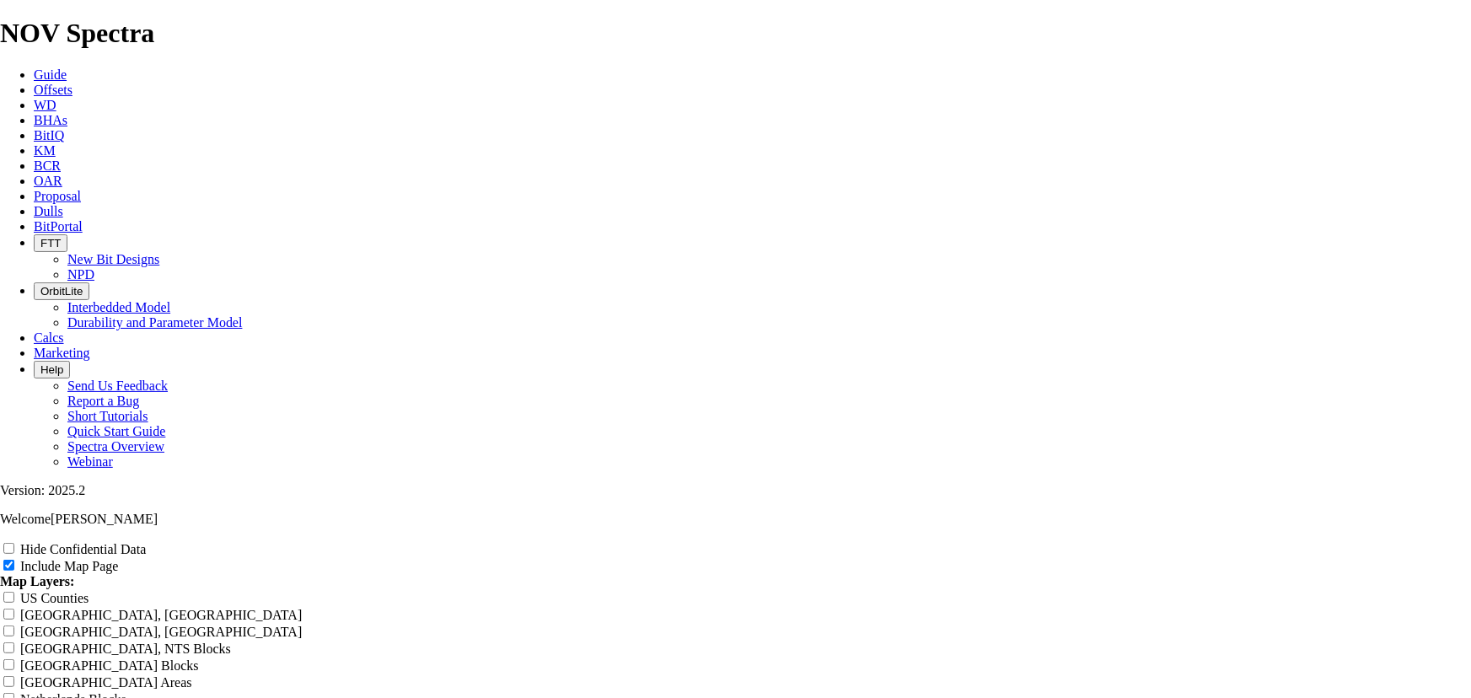
type input "12.25" Deep I"
type input "12.25" Deep In"
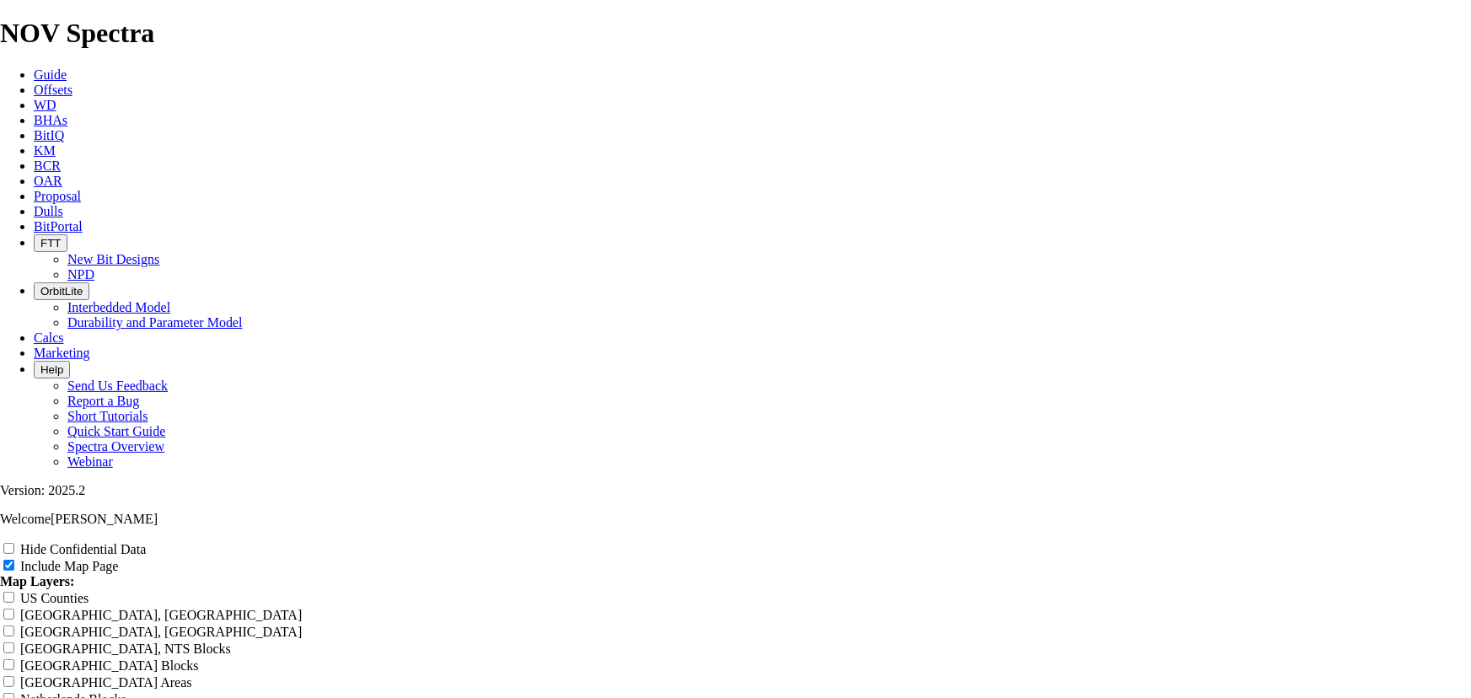
type input "12.25" Deep In"
type input "12.25" Deep Int"
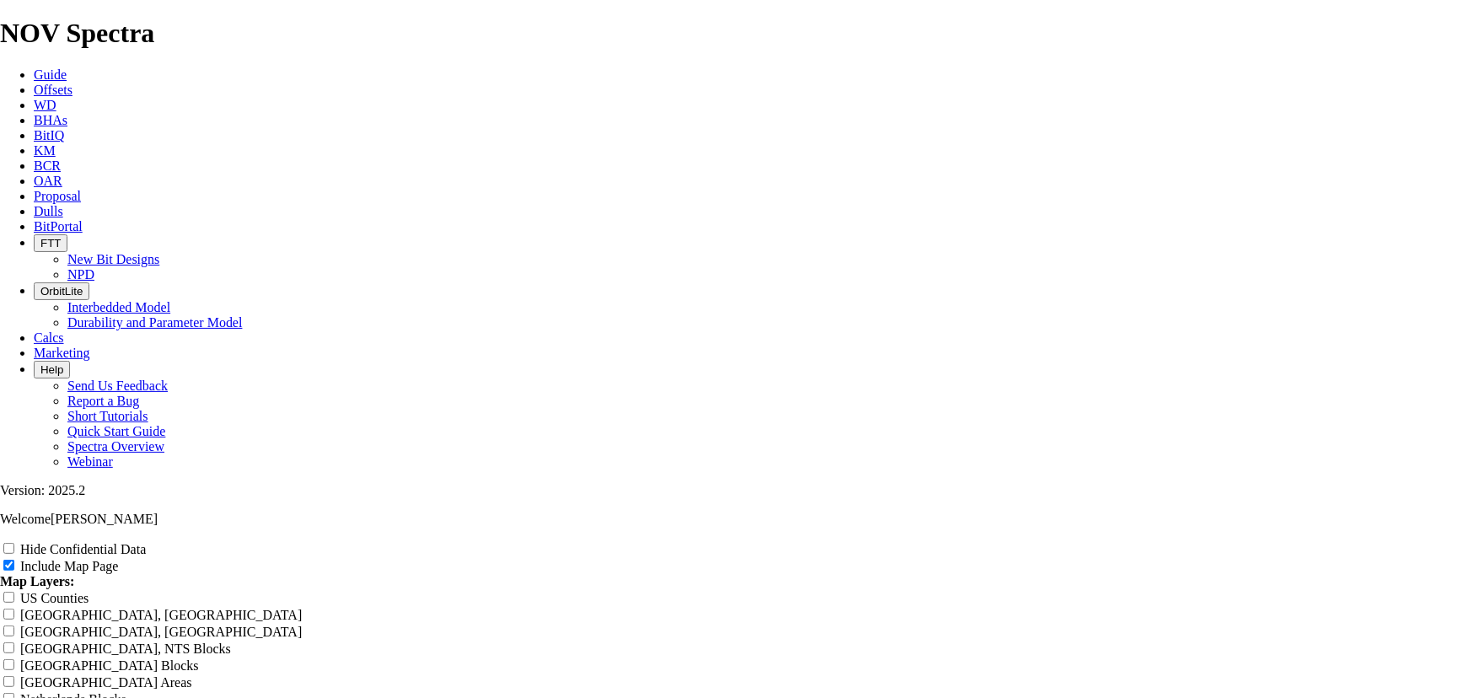
type input "12.25" Deep Int"
type input "12.25" Deep Inte"
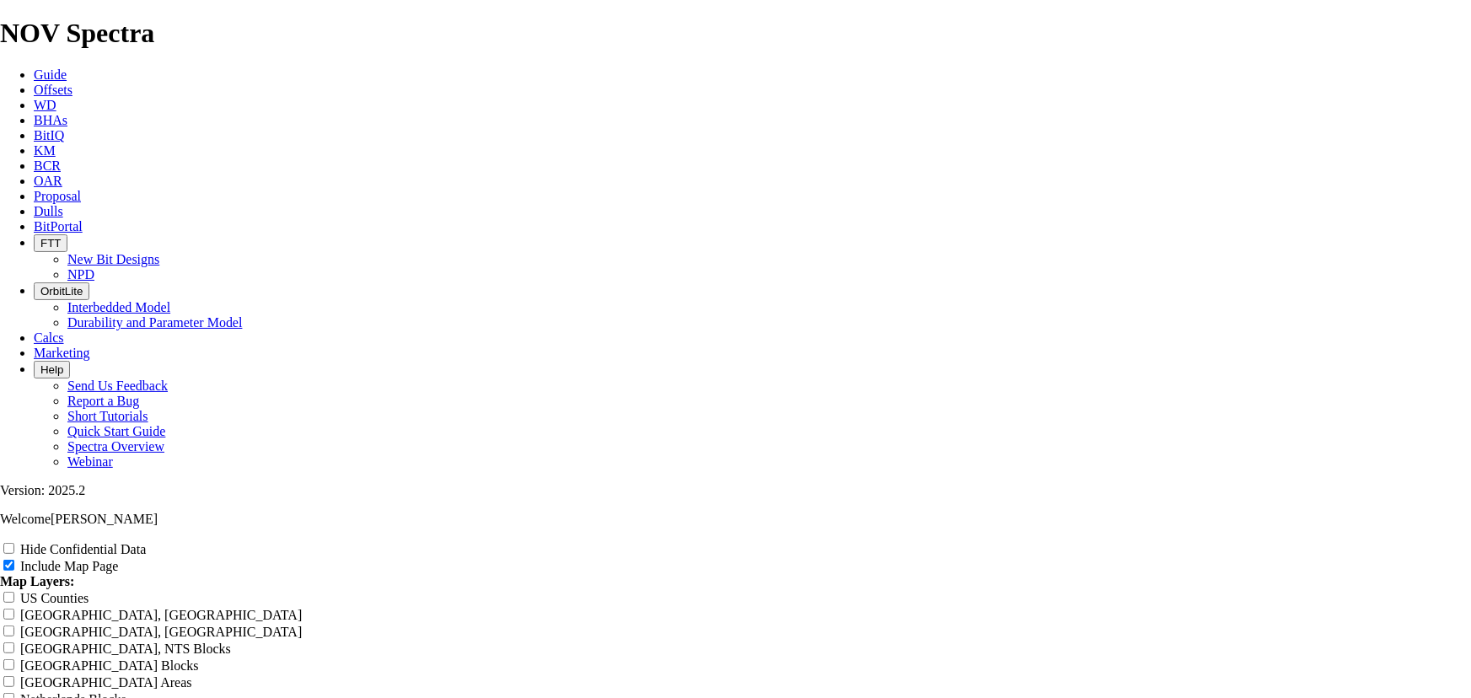
type input "12.25" Deep Inte"
type input "12.25" Deep Inter"
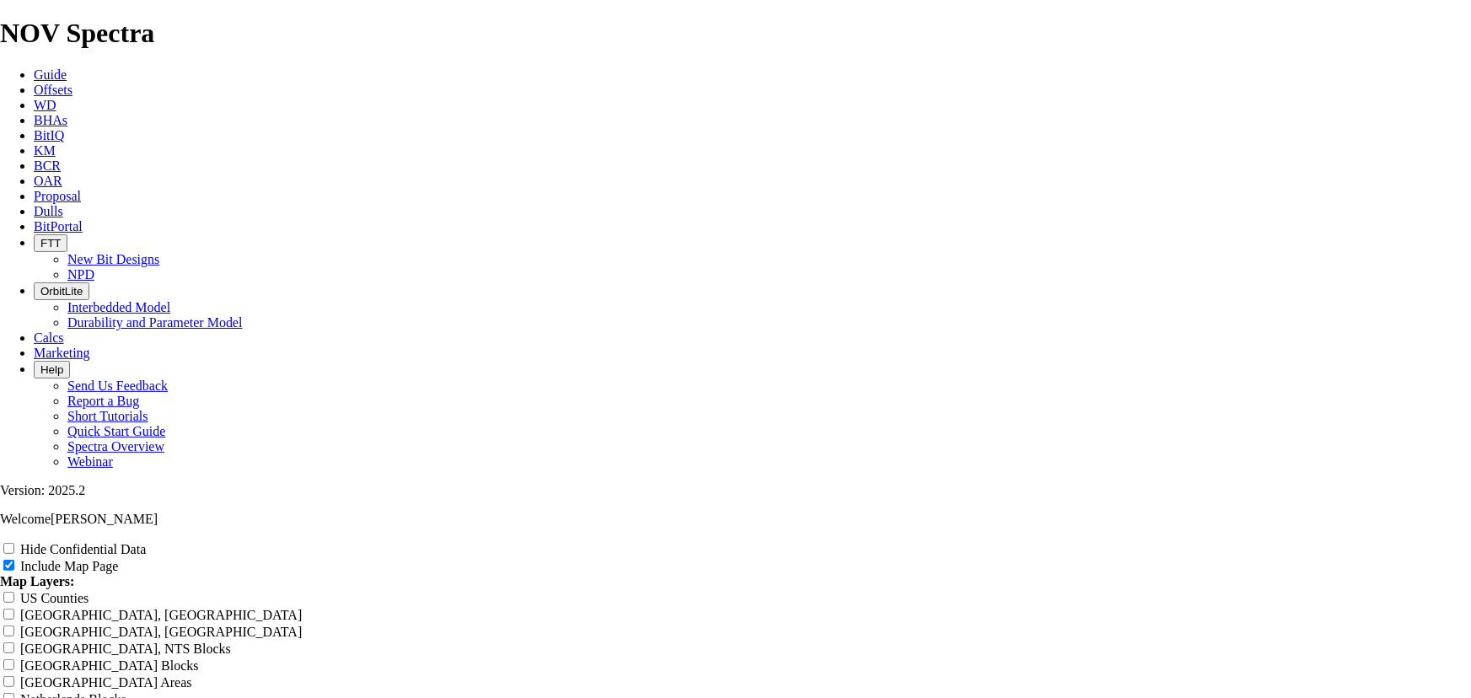
type input "12.25" Deep Inter"
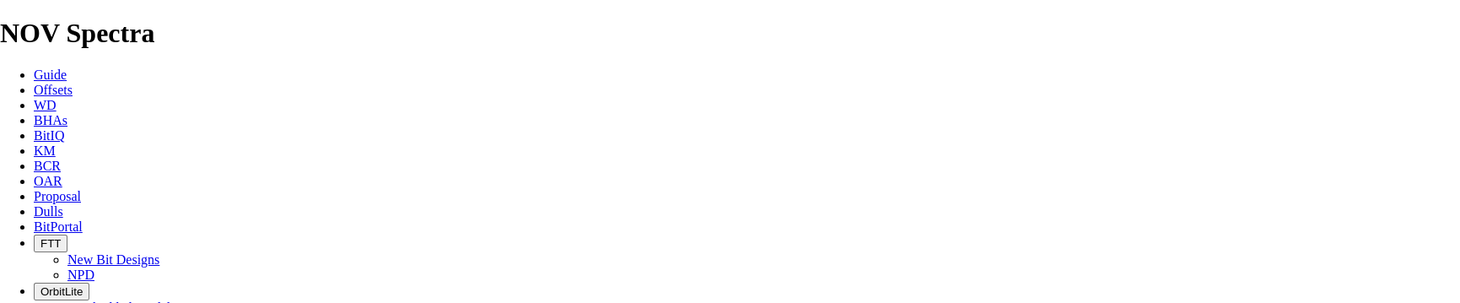
type input "12.25" Deep Inter"
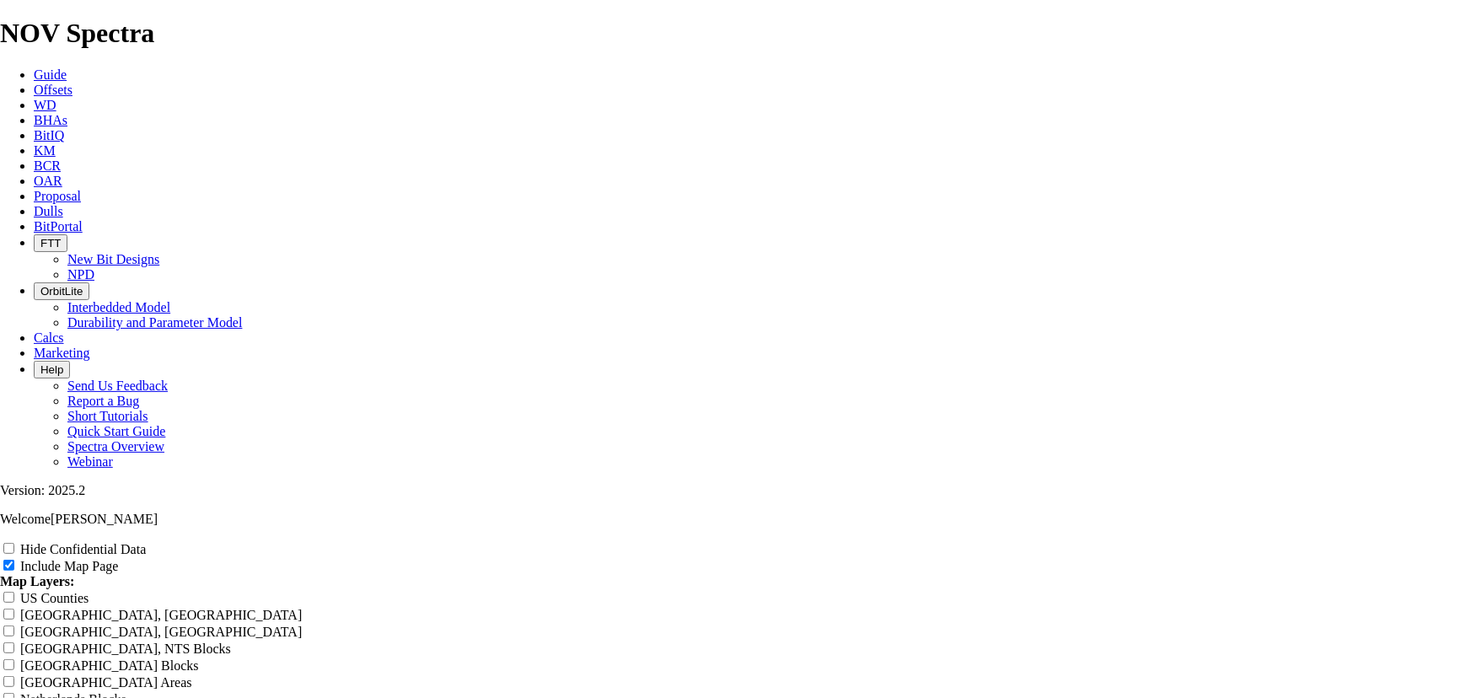
type input "12.25" Deep Interm"
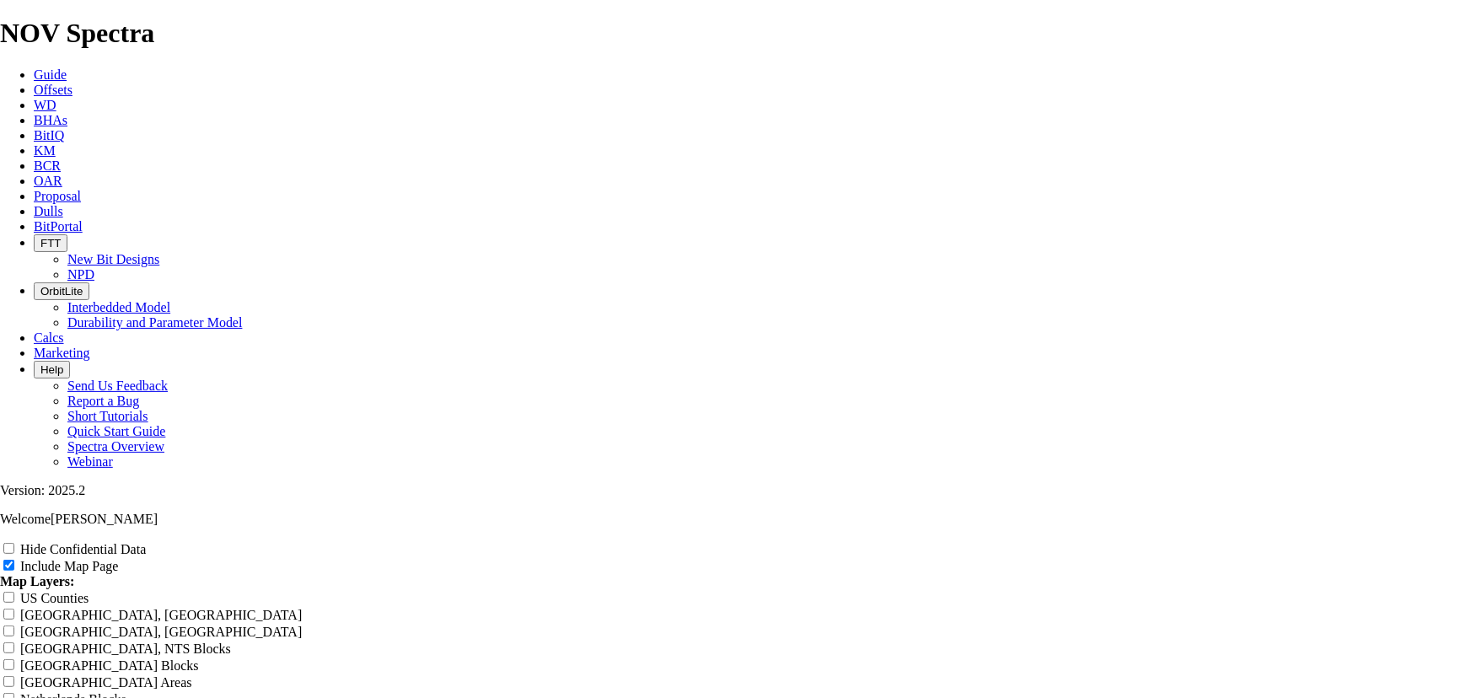
type input "12.25" Deep Interme"
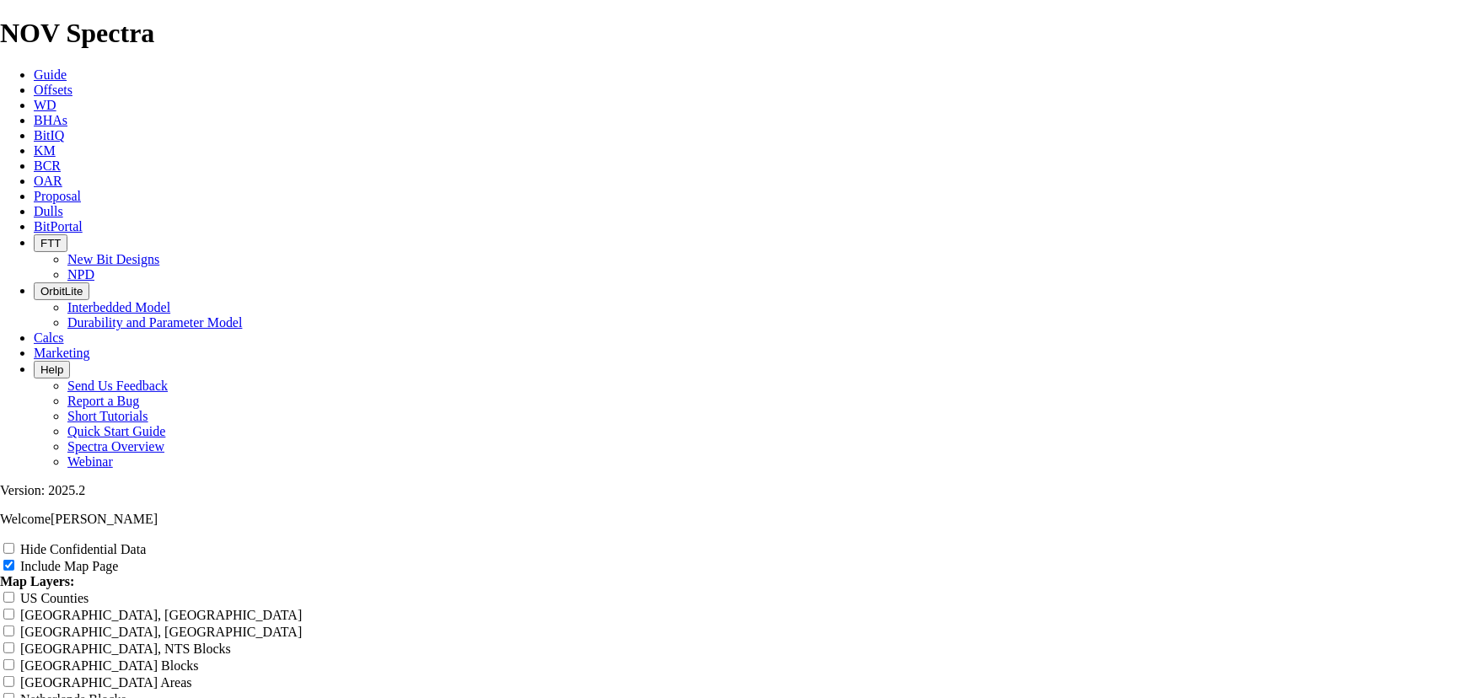
type input "12.25" Deep Intermed"
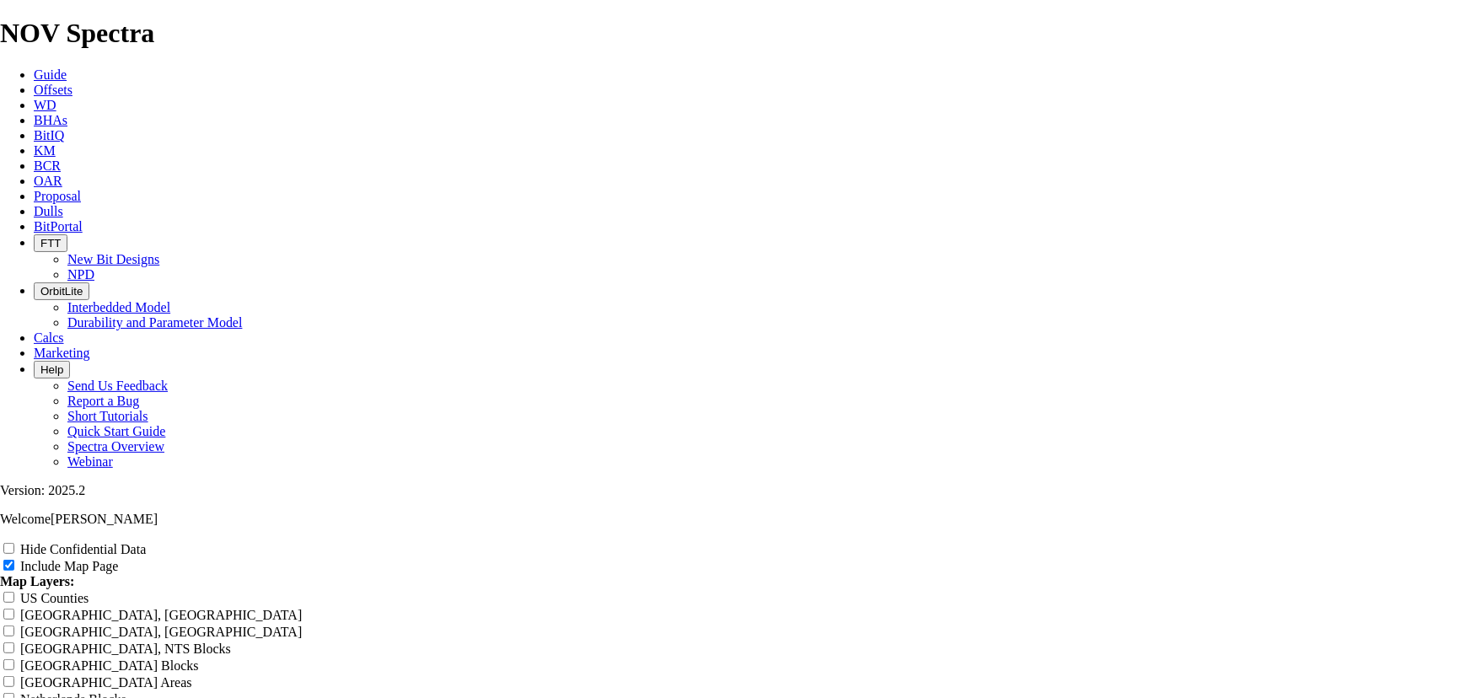
type input "12.25" Deep Intermedi"
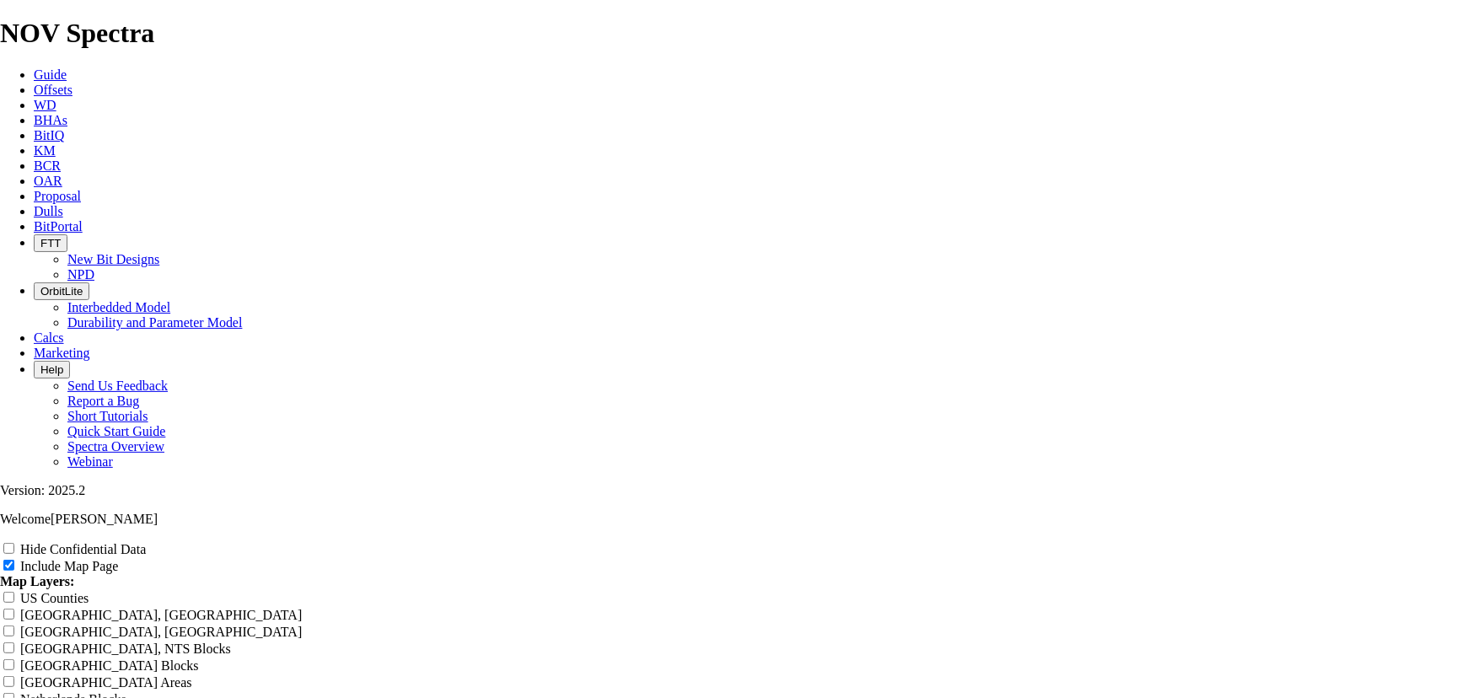
type input "12.25" Deep Intermedia"
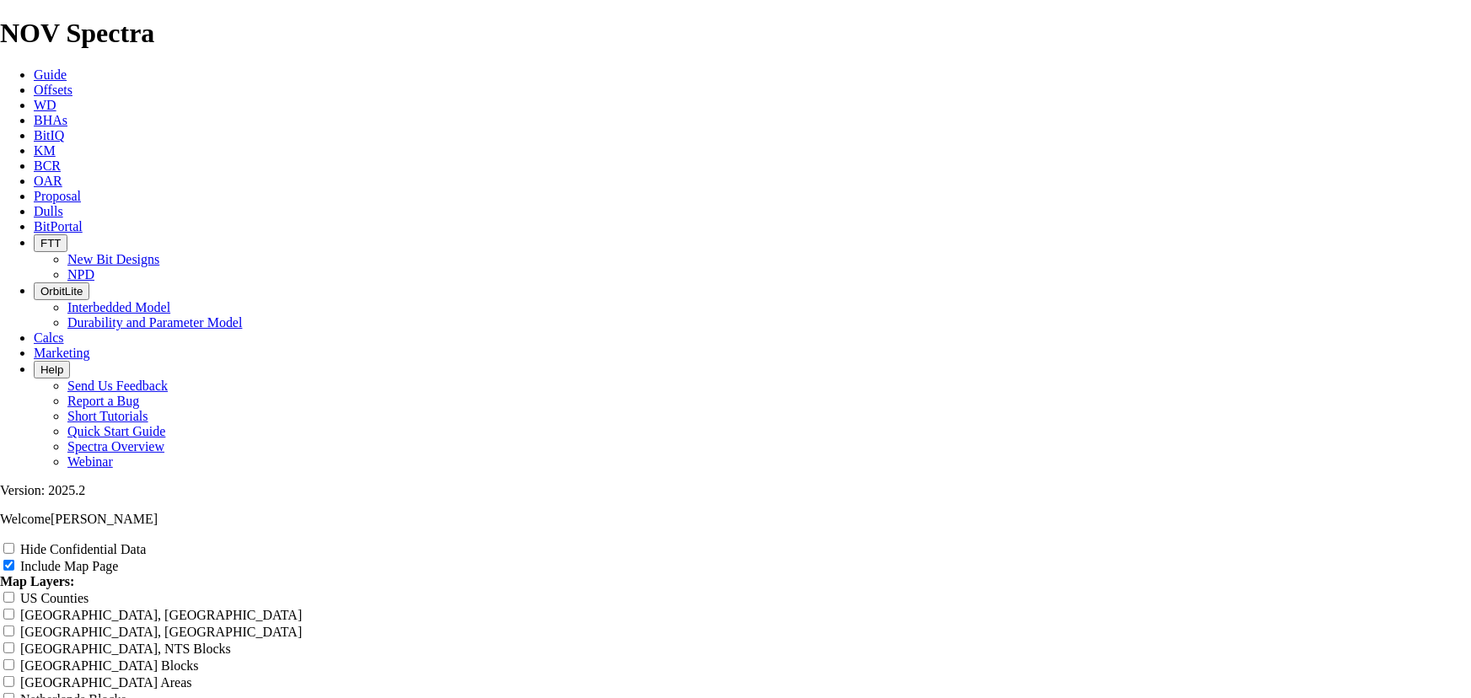
type input "12.25" Deep Intermediat"
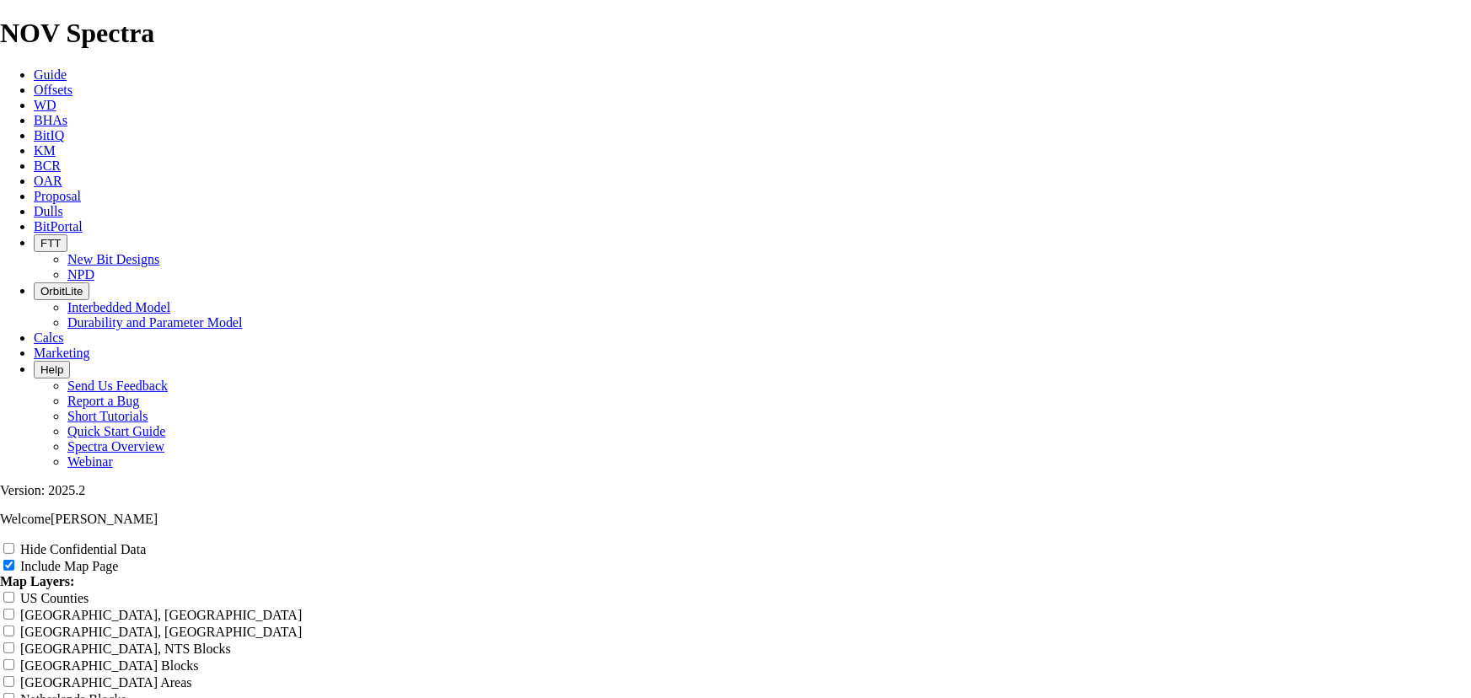
type input "12.25" Deep Intermediate"
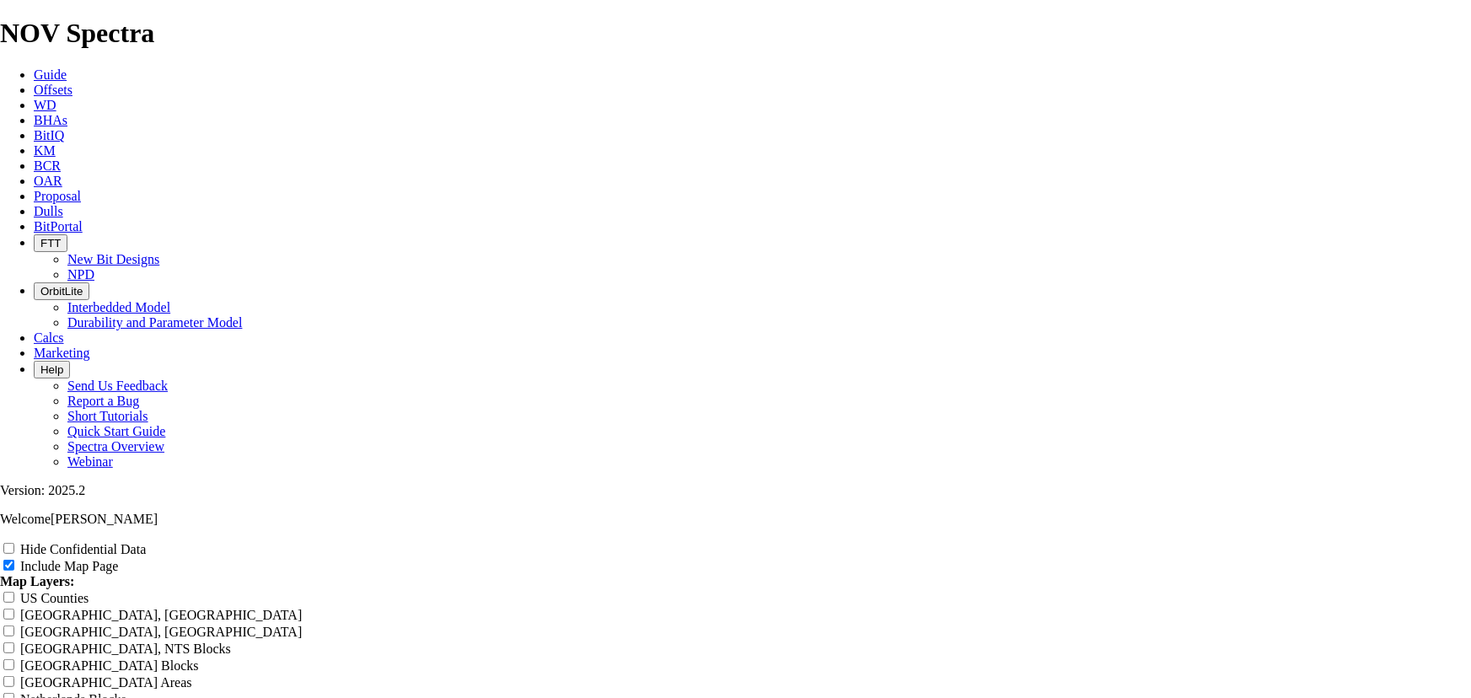
type input "12.25" Deep Intermediate -"
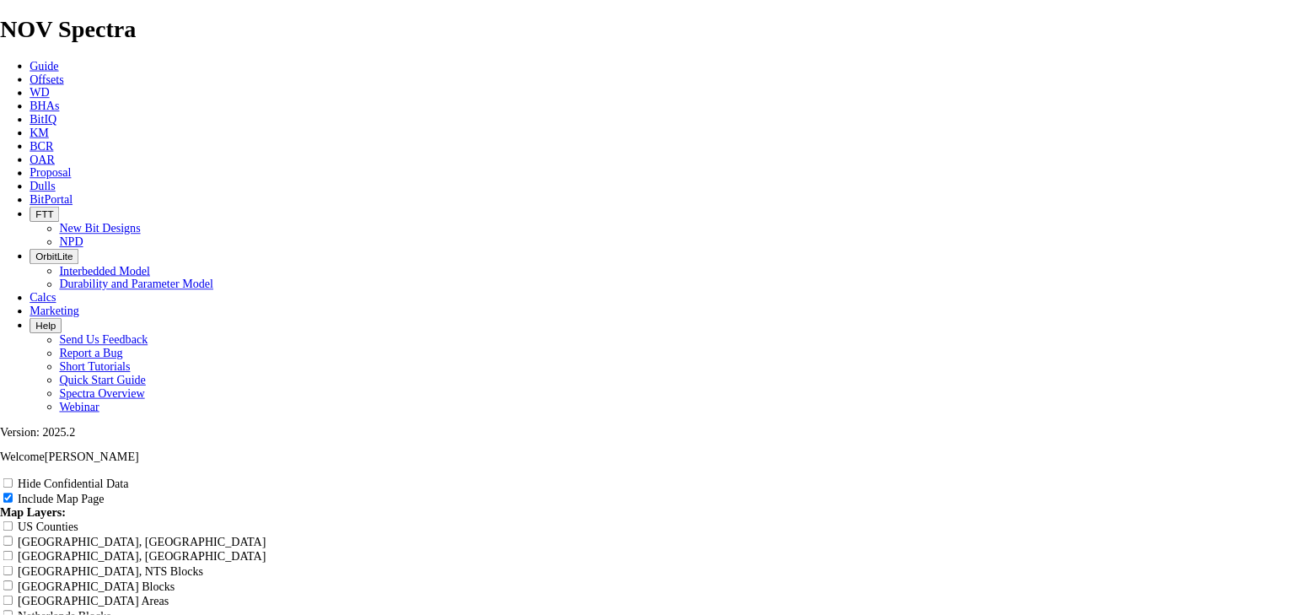
scroll to position [2822, 0]
